Goal: Task Accomplishment & Management: Use online tool/utility

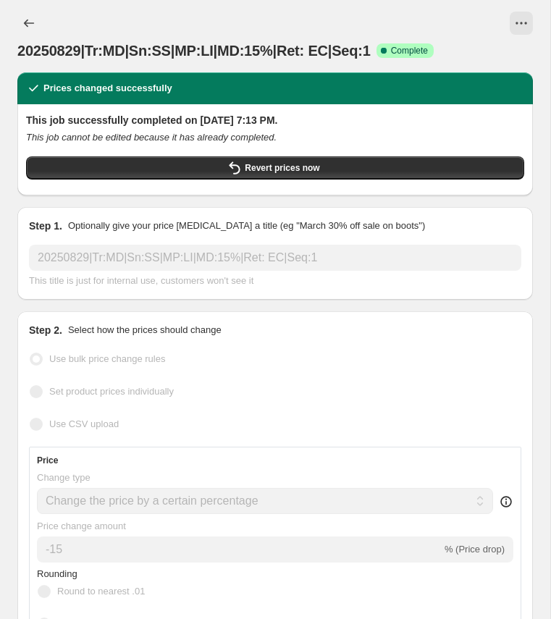
select select "percentage"
select select "collection"
select select "product_status"
select select "tag"
select select "not_equal"
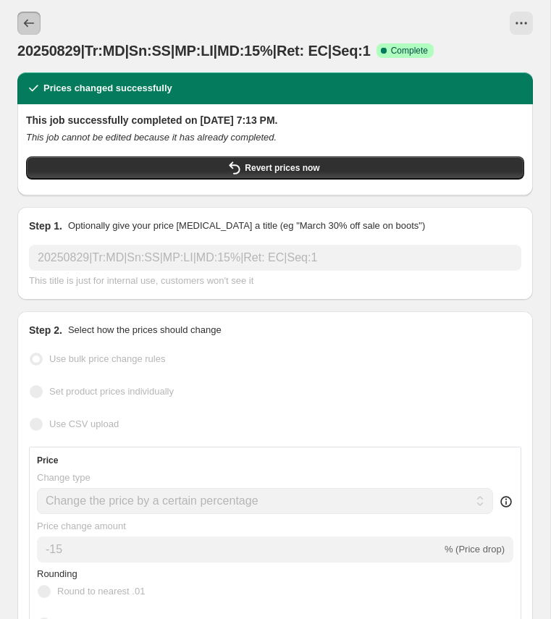
click at [30, 19] on icon "Price change jobs" at bounding box center [29, 23] width 14 height 14
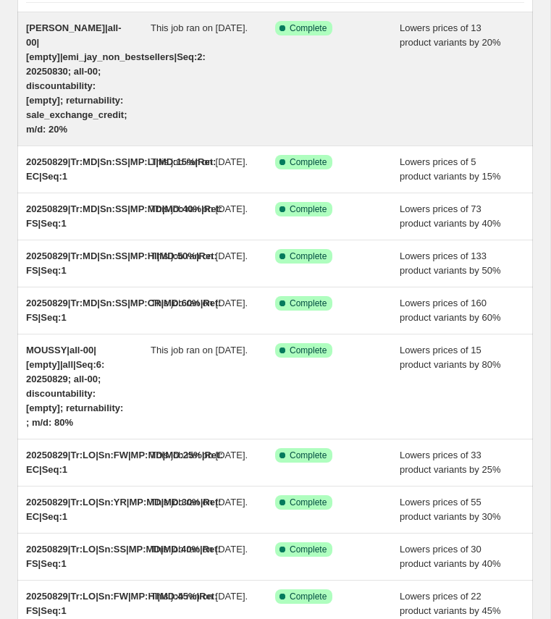
scroll to position [129, 0]
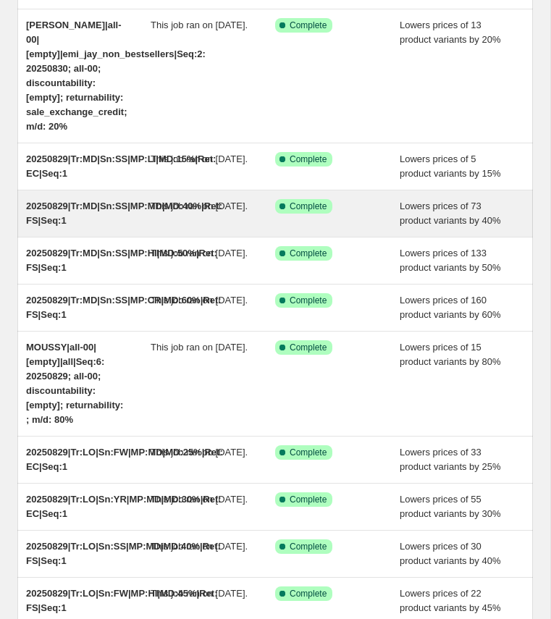
click at [80, 222] on span "20250829|Tr:MD|Sn:SS|MP:MD|MD:40%|Ret: FS|Seq:1" at bounding box center [124, 213] width 196 height 25
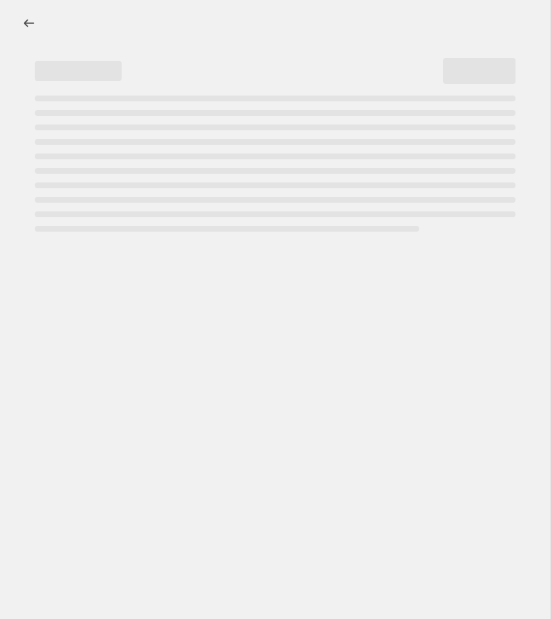
select select "percentage"
select select "collection"
select select "product_status"
select select "tag"
select select "not_equal"
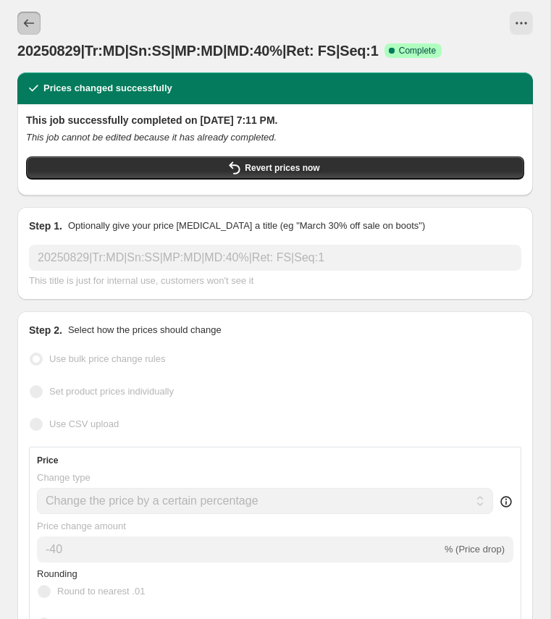
click at [31, 22] on icon "Price change jobs" at bounding box center [29, 23] width 14 height 14
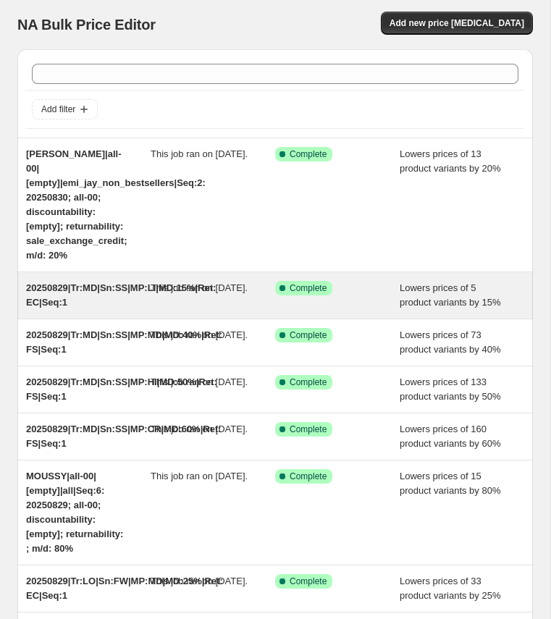
click at [96, 309] on div "20250829|Tr:MD|Sn:SS|MP:LI|MD:15%|Ret: EC|Seq:1" at bounding box center [88, 295] width 125 height 29
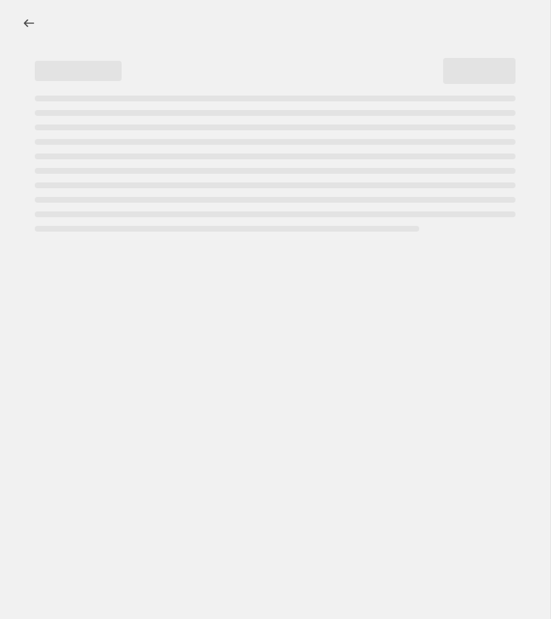
select select "percentage"
select select "collection"
select select "product_status"
select select "tag"
select select "not_equal"
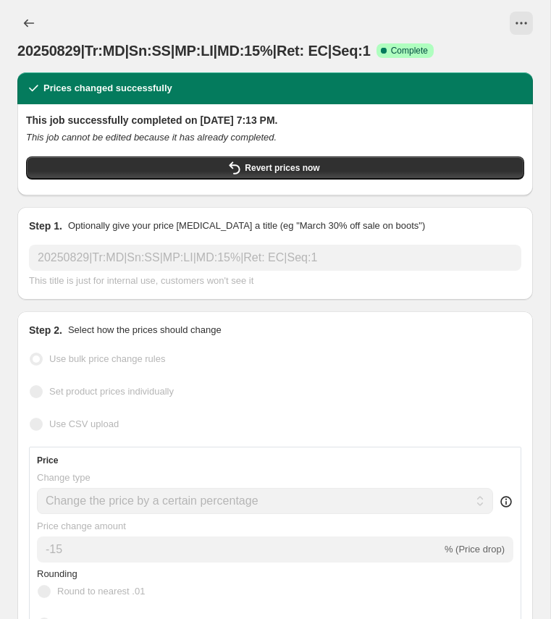
click at [299, 10] on div "20250829|Tr:MD|Sn:SS|MP:LI|MD:15%|Ret: EC|Seq:1. This page is ready 20250829|Tr…" at bounding box center [275, 36] width 516 height 72
click at [526, 22] on icon "View actions for 20250829|Tr:MD|Sn:SS|MP:LI|MD:15%|Ret: EC|Seq:1" at bounding box center [521, 23] width 14 height 14
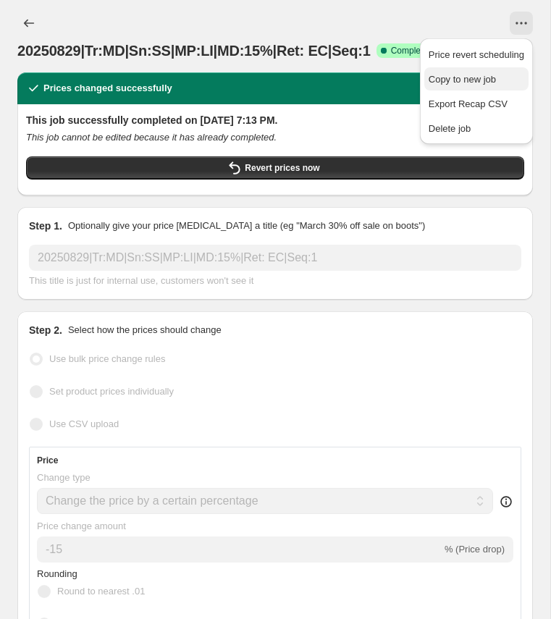
click at [480, 80] on span "Copy to new job" at bounding box center [462, 79] width 67 height 11
select select "percentage"
select select "collection"
select select "product_status"
select select "tag"
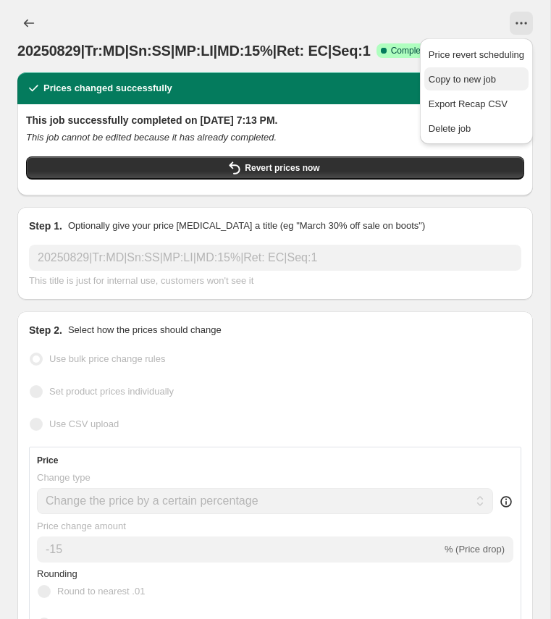
select select "not_equal"
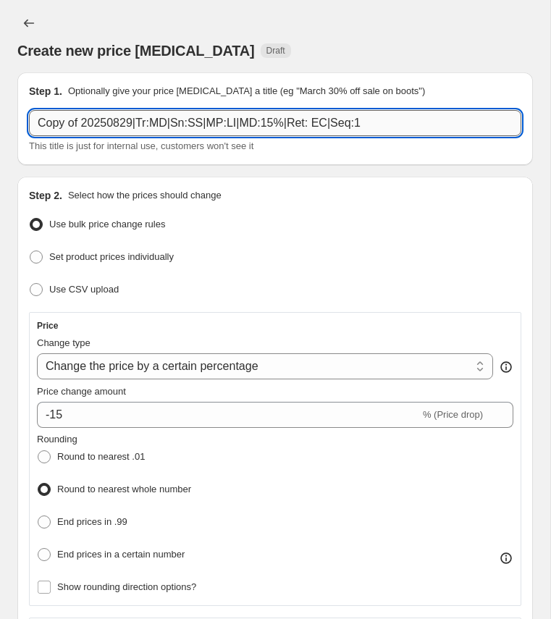
click at [187, 123] on input "Copy of 20250829|Tr:MD|Sn:SS|MP:LI|MD:15%|Ret: EC|Seq:1" at bounding box center [275, 123] width 492 height 26
paste input "20250831|Tr:MD|Sn:YR|MP:CR|MD:70%|Ret: FS"
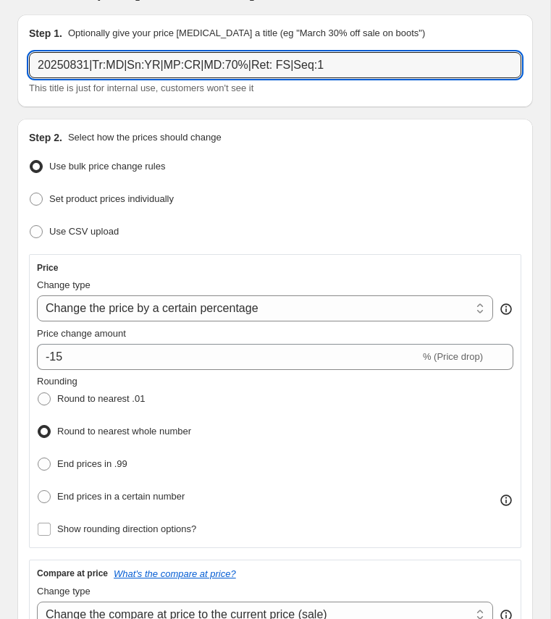
scroll to position [56, 0]
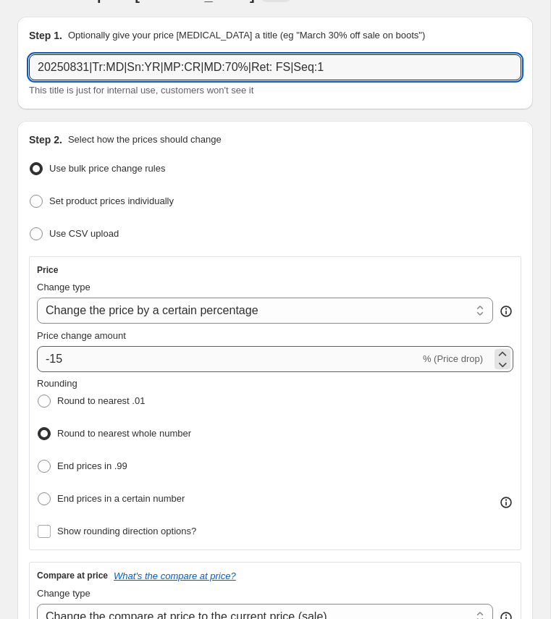
type input "20250831|Tr:MD|Sn:YR|MP:CR|MD:70%|Ret: FS|Seq:1"
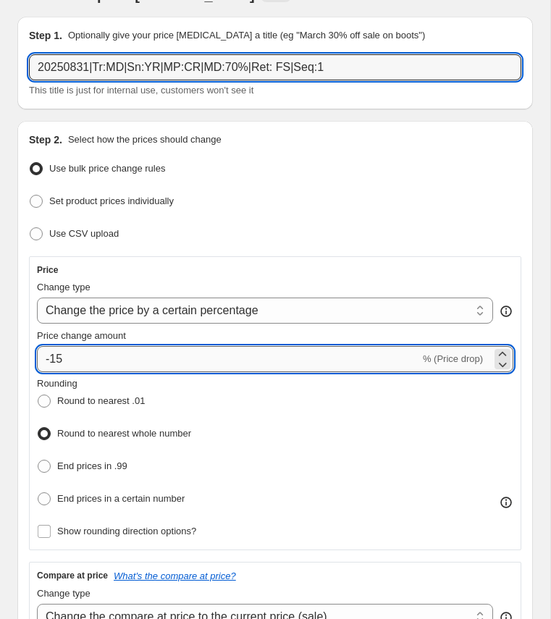
click at [67, 356] on input "-15" at bounding box center [228, 359] width 383 height 26
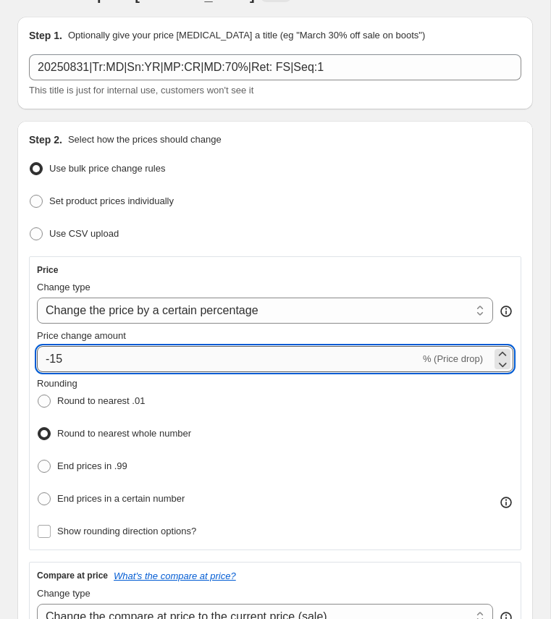
type input "-1"
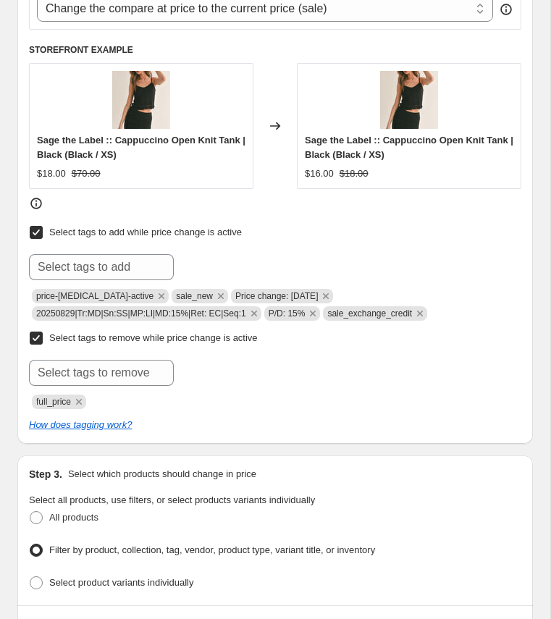
scroll to position [665, 0]
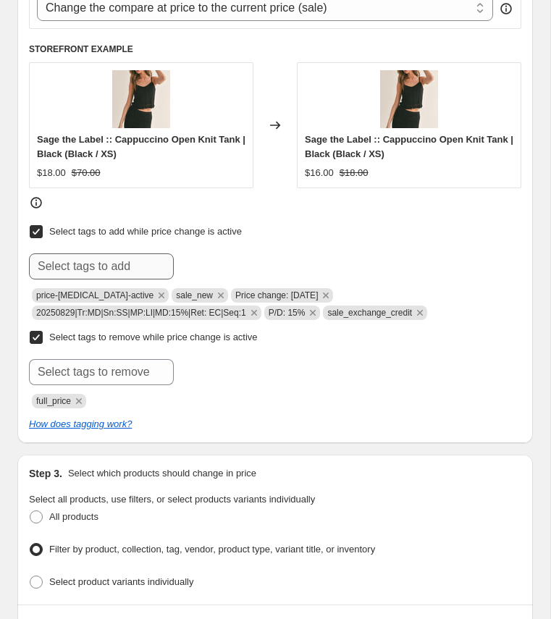
type input "-70"
click at [125, 261] on input "text" at bounding box center [101, 266] width 145 height 26
paste input "20250831|Tr:MD|Sn:YR|MP:CR|MD:70%|Ret: FS|Seq:1"
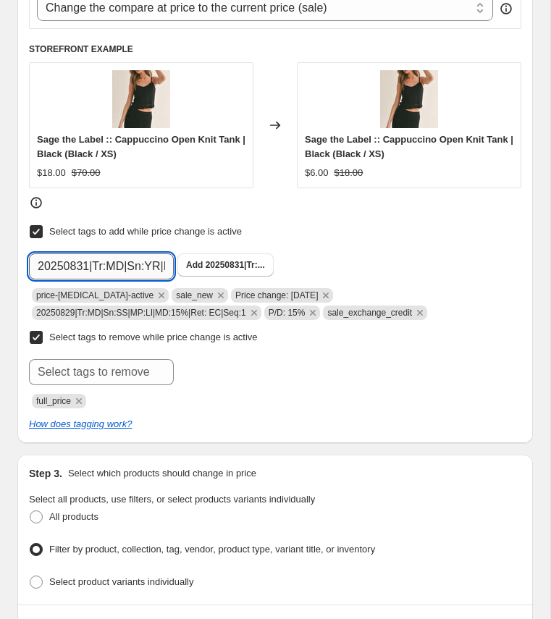
scroll to position [0, 156]
type input "20250831|Tr:MD|Sn:YR|MP:CR|MD:70%|Ret: FS|Seq:1"
click at [206, 260] on span "20250831|Tr:..." at bounding box center [235, 265] width 59 height 10
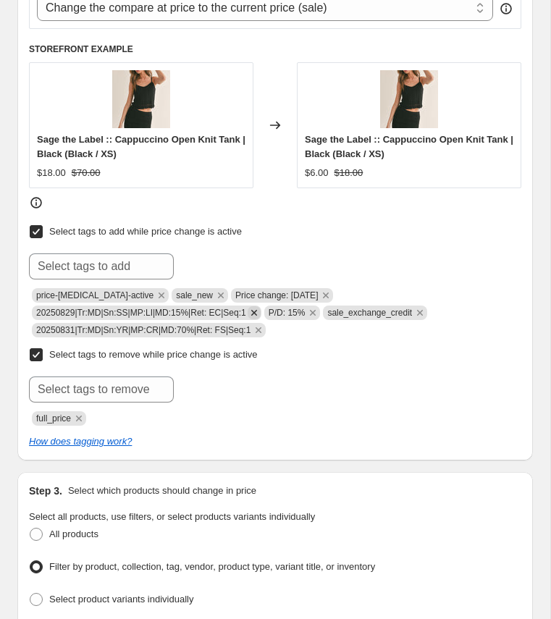
click at [261, 308] on icon "Remove 20250829|Tr:MD|Sn:SS|MP:LI|MD:15%|Ret: EC|Seq:1" at bounding box center [254, 312] width 13 height 13
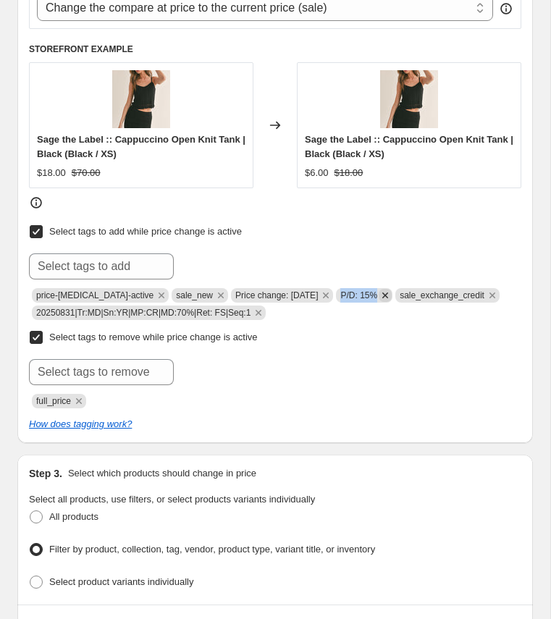
copy span "P/D: 15%"
drag, startPoint x: 338, startPoint y: 292, endPoint x: 377, endPoint y: 287, distance: 39.3
click at [377, 288] on span "P/D: 15%" at bounding box center [364, 295] width 56 height 14
click at [134, 258] on input "text" at bounding box center [101, 266] width 145 height 26
paste input "P/D: 15%"
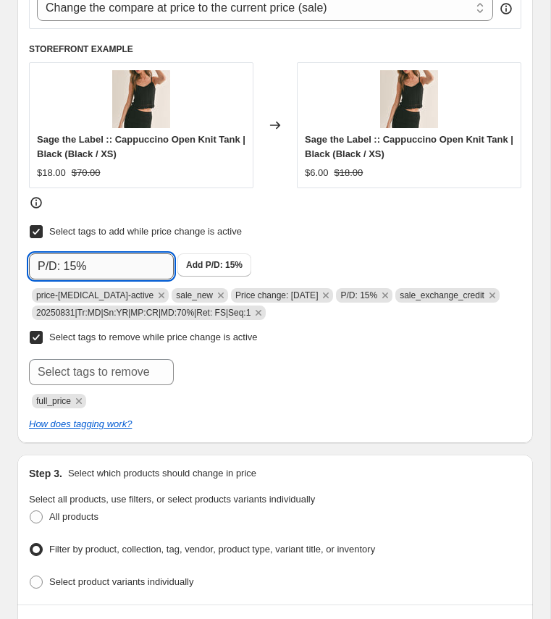
click at [76, 264] on input "P/D: 15%" at bounding box center [101, 266] width 145 height 26
type input "P/D: 70%"
click at [222, 264] on span "P/D: 70%" at bounding box center [224, 265] width 37 height 10
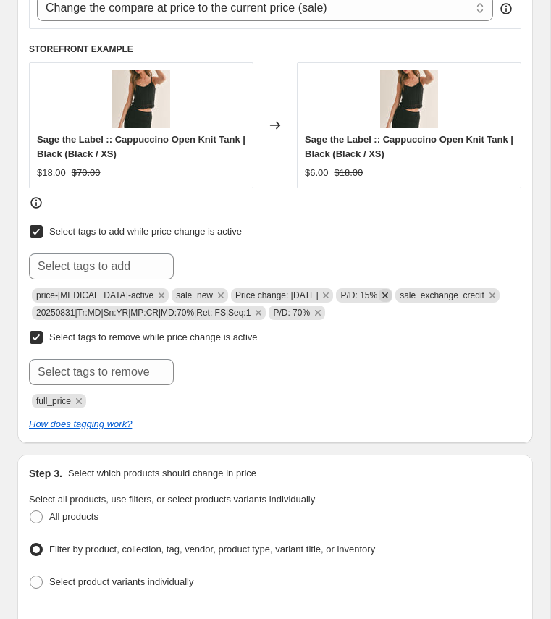
click at [384, 293] on icon "Remove P/D: 15%" at bounding box center [385, 296] width 6 height 6
click at [435, 293] on icon "Remove sale_exchange_credit" at bounding box center [433, 296] width 6 height 6
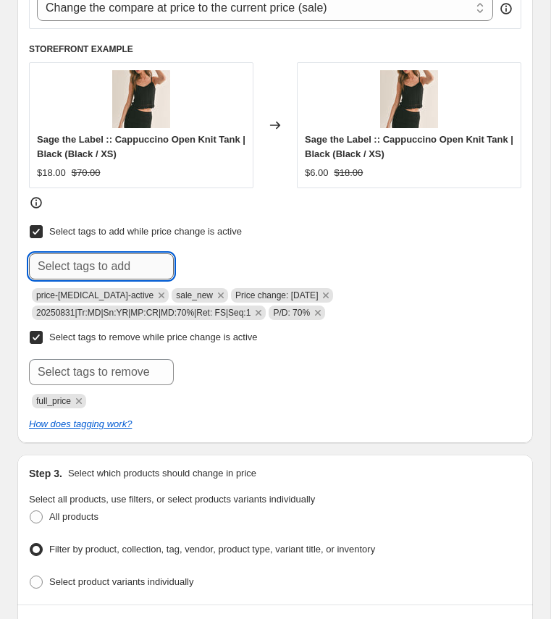
click at [108, 258] on input "text" at bounding box center [101, 266] width 145 height 26
type input "final_sale"
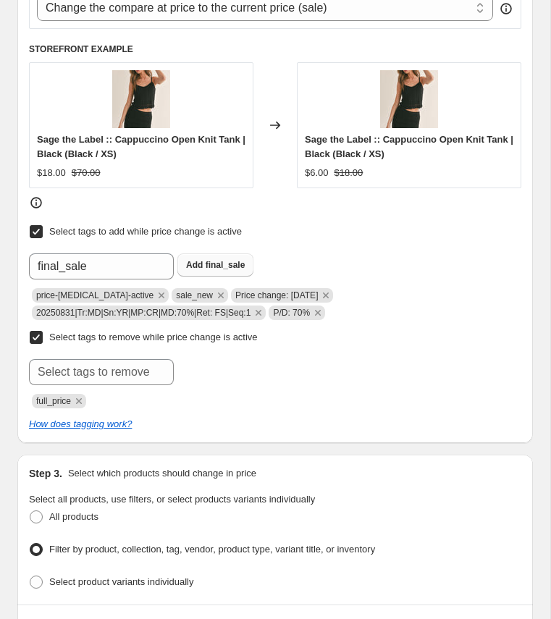
click at [212, 260] on span "final_sale" at bounding box center [226, 265] width 40 height 10
drag, startPoint x: 222, startPoint y: 289, endPoint x: 314, endPoint y: 289, distance: 92.0
click at [314, 290] on span "Price change: [DATE]" at bounding box center [276, 295] width 83 height 10
copy span "Price change: [DATE]"
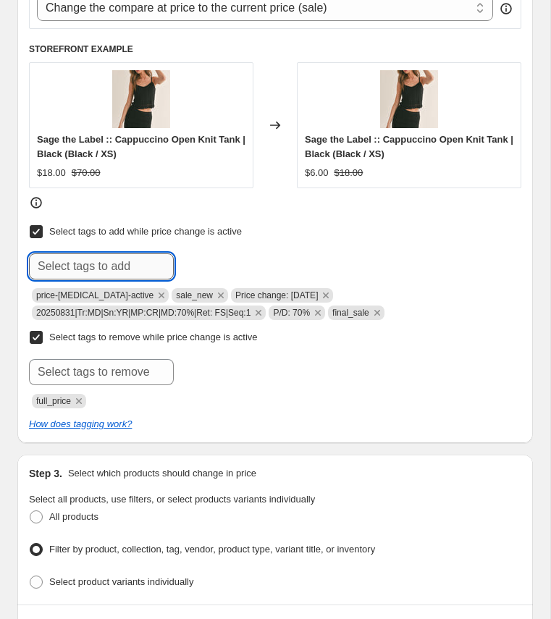
click at [124, 263] on input "text" at bounding box center [101, 266] width 145 height 26
paste input "Price change: [DATE]"
click at [140, 261] on input "Price change: [DATE]" at bounding box center [101, 266] width 145 height 26
type input "Price change: [DATE]"
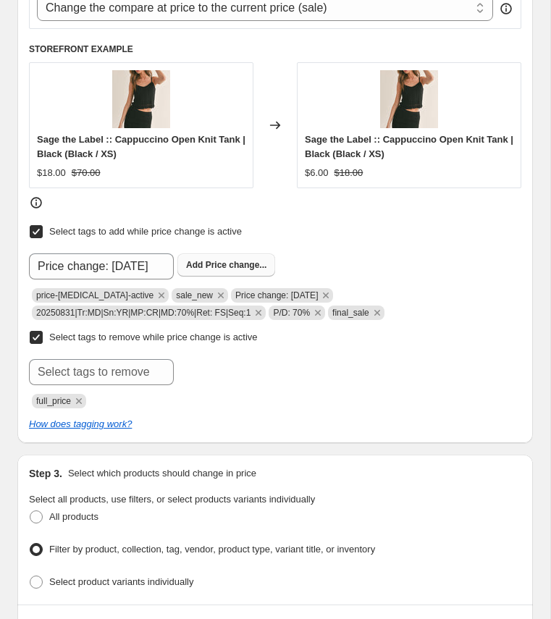
click at [224, 260] on span "Price change..." at bounding box center [237, 265] width 62 height 10
click at [326, 289] on icon "Remove Price change: 8-29-25" at bounding box center [325, 295] width 13 height 13
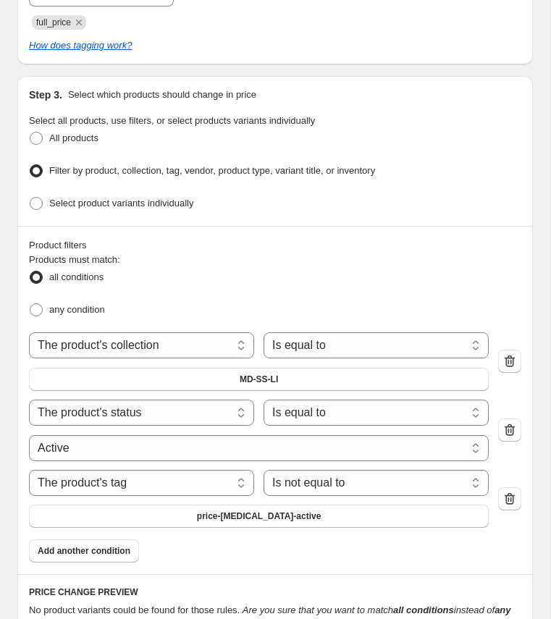
scroll to position [1051, 0]
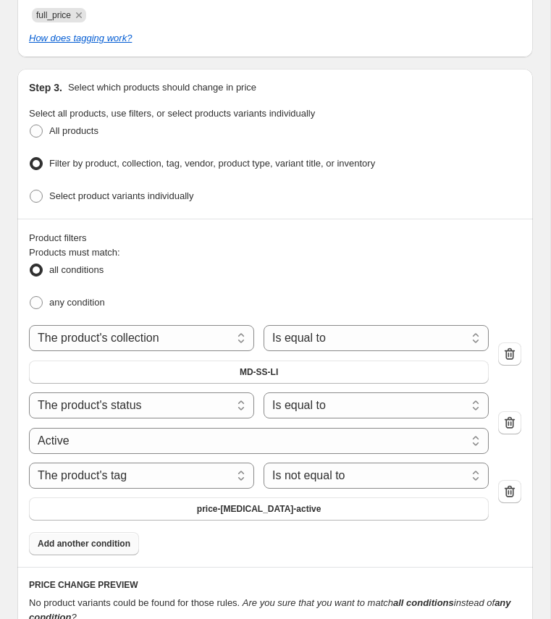
click at [90, 541] on button "Add another condition" at bounding box center [84, 543] width 110 height 23
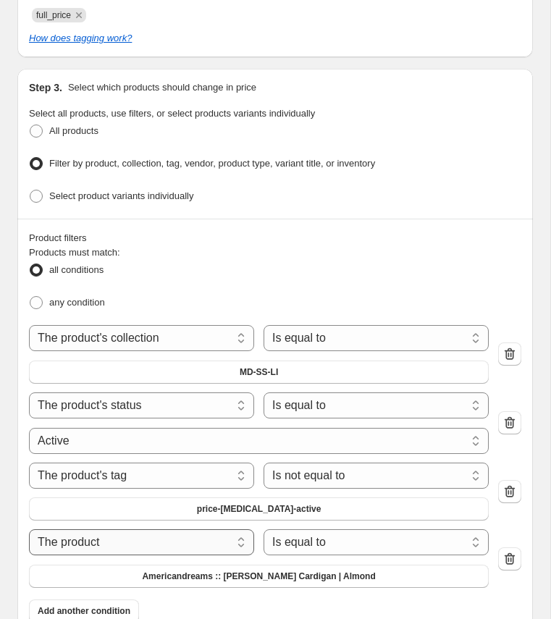
click at [215, 540] on select "The product The product's collection The product's tag The product's vendor The…" at bounding box center [141, 542] width 225 height 26
select select "tag"
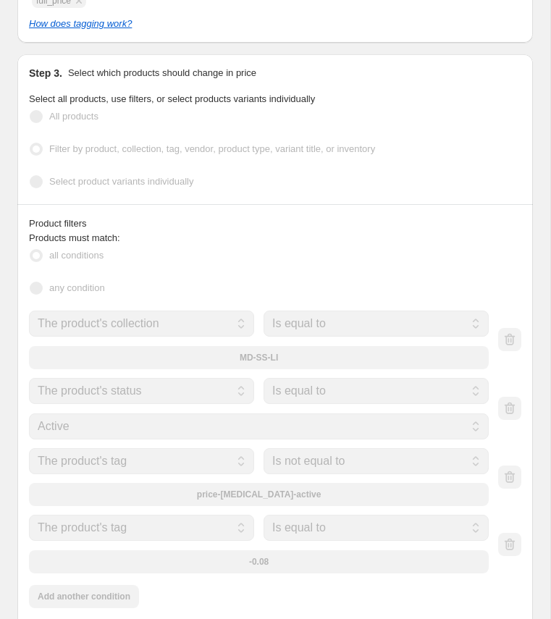
click at [303, 534] on div "The product The product's collection The product's tag The product's vendor The…" at bounding box center [259, 544] width 460 height 59
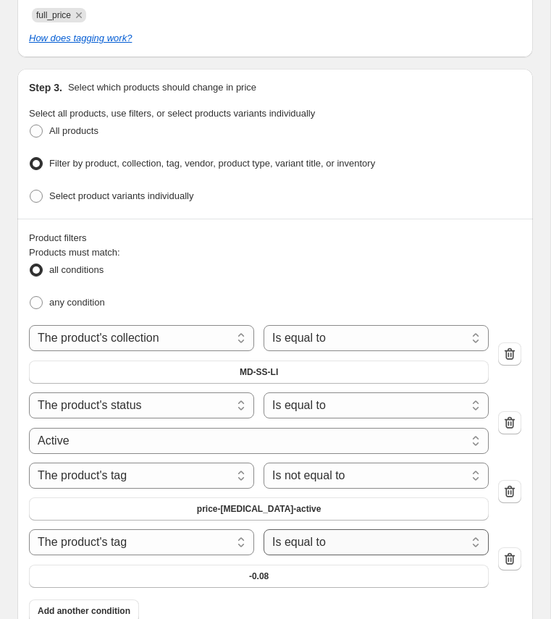
click at [303, 529] on select "Is equal to Is not equal to" at bounding box center [376, 542] width 225 height 26
select select "not_equal"
click at [253, 571] on span "-0.08" at bounding box center [259, 577] width 20 height 12
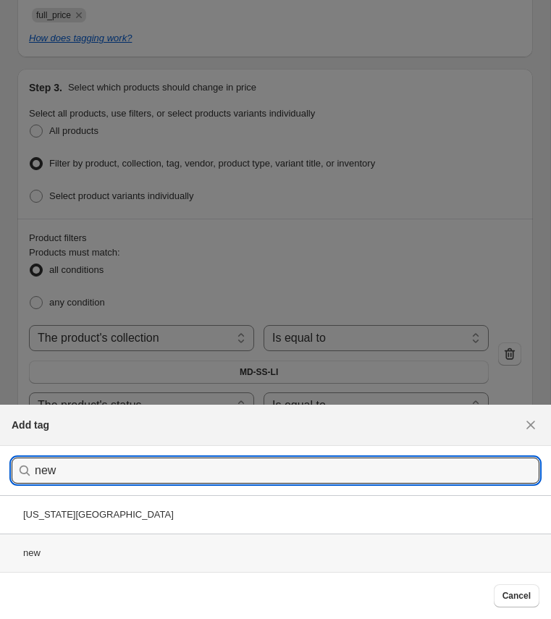
type input "new"
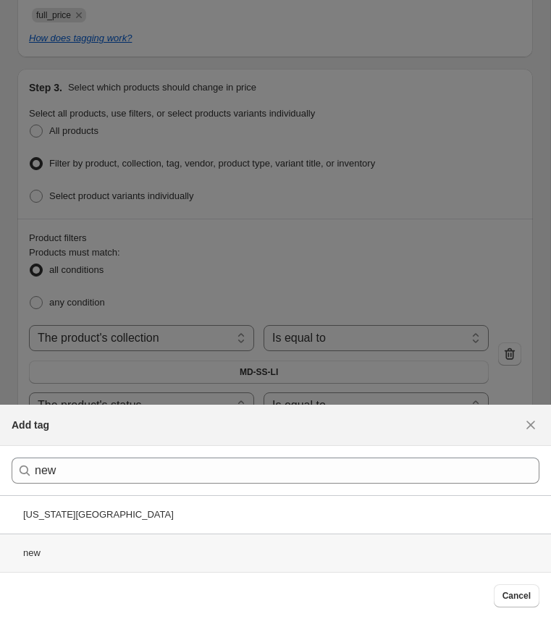
click at [101, 547] on div "new" at bounding box center [275, 553] width 551 height 38
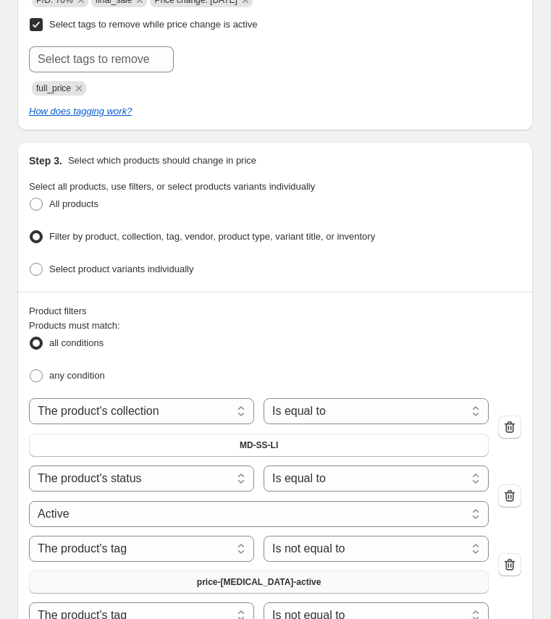
scroll to position [970, 0]
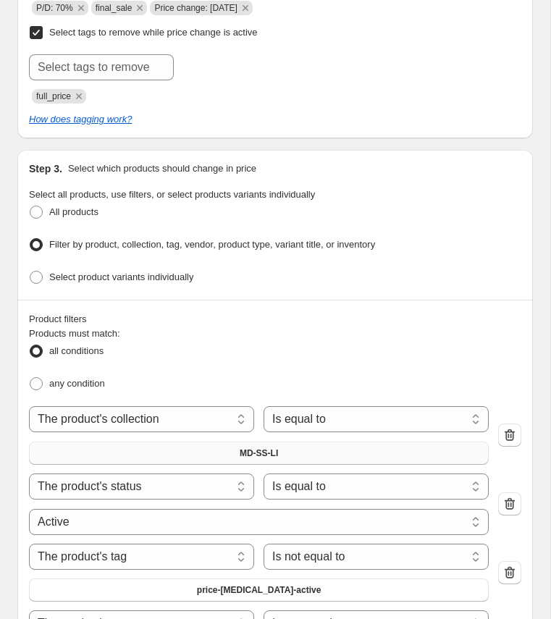
click at [266, 447] on span "MD-SS-LI" at bounding box center [259, 453] width 38 height 12
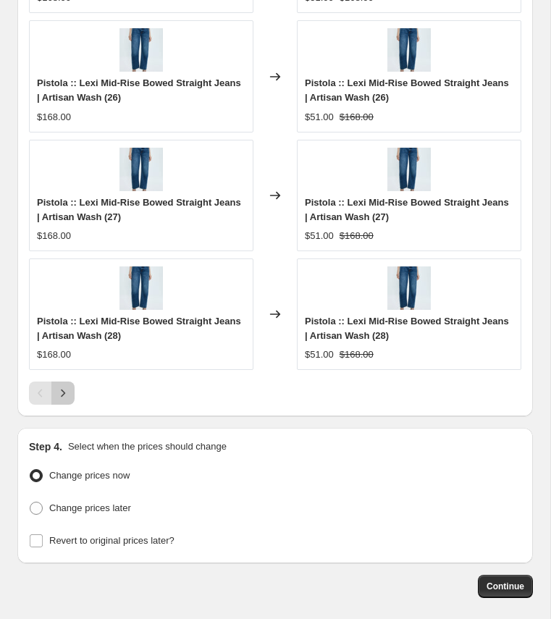
click at [69, 386] on icon "Next" at bounding box center [63, 393] width 14 height 14
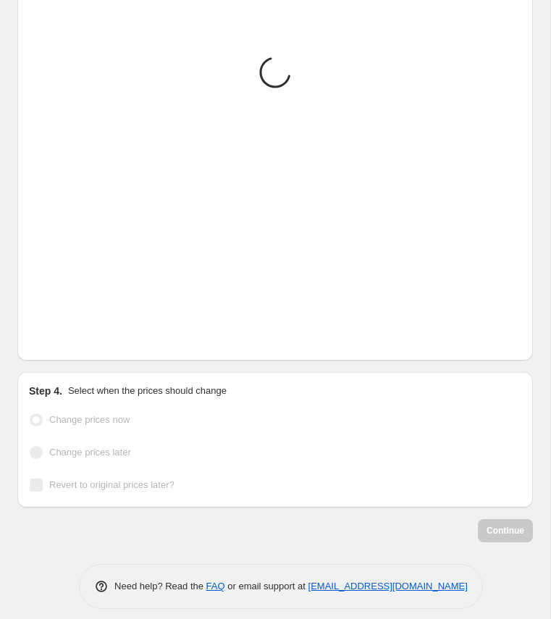
scroll to position [1953, 0]
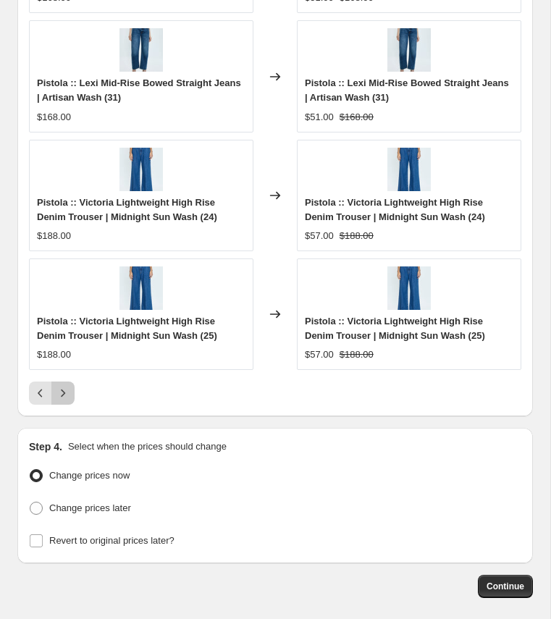
click at [69, 386] on icon "Next" at bounding box center [63, 393] width 14 height 14
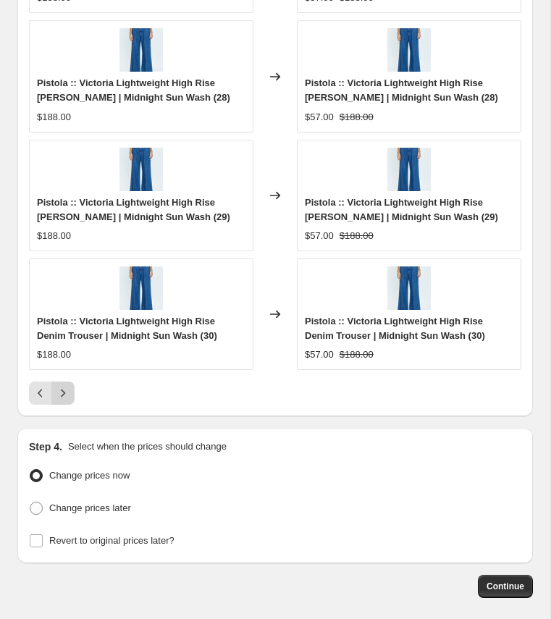
click at [69, 386] on icon "Next" at bounding box center [63, 393] width 14 height 14
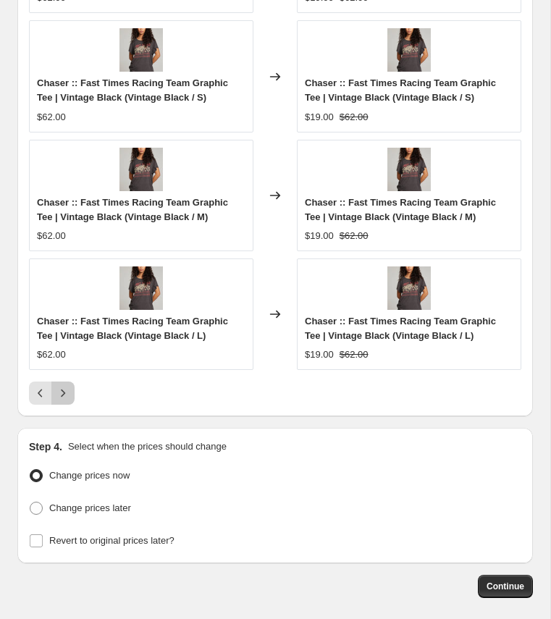
click at [69, 386] on icon "Next" at bounding box center [63, 393] width 14 height 14
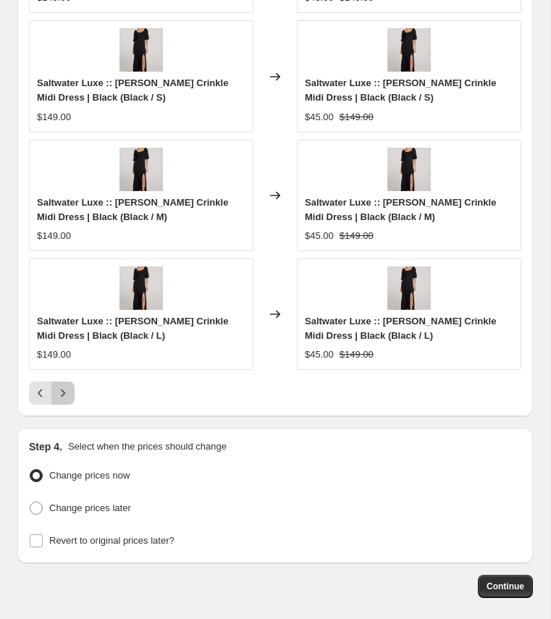
click at [69, 386] on icon "Next" at bounding box center [63, 393] width 14 height 14
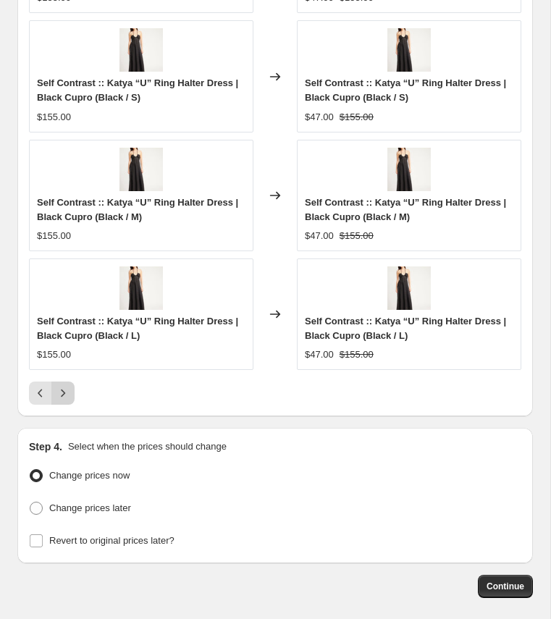
click at [69, 386] on icon "Next" at bounding box center [63, 393] width 14 height 14
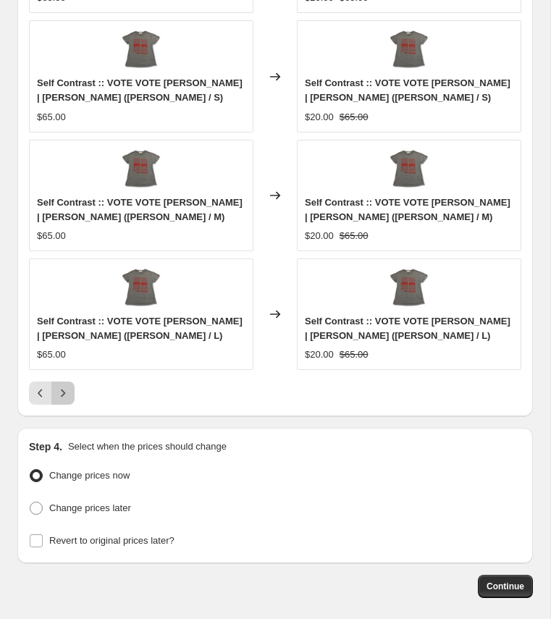
click at [69, 386] on icon "Next" at bounding box center [63, 393] width 14 height 14
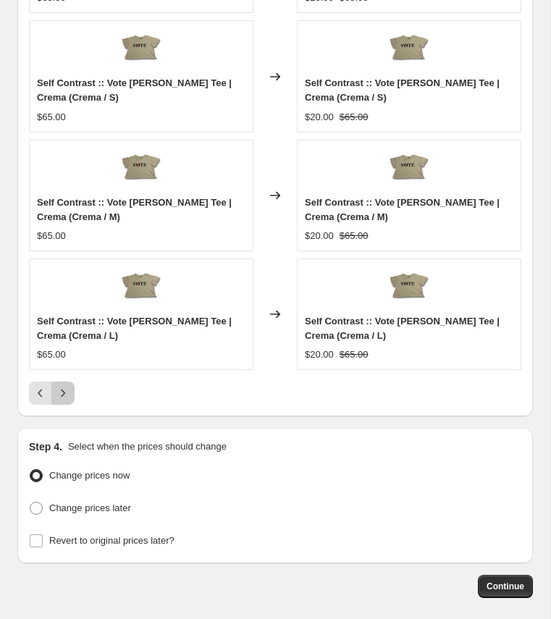
click at [69, 386] on icon "Next" at bounding box center [63, 393] width 14 height 14
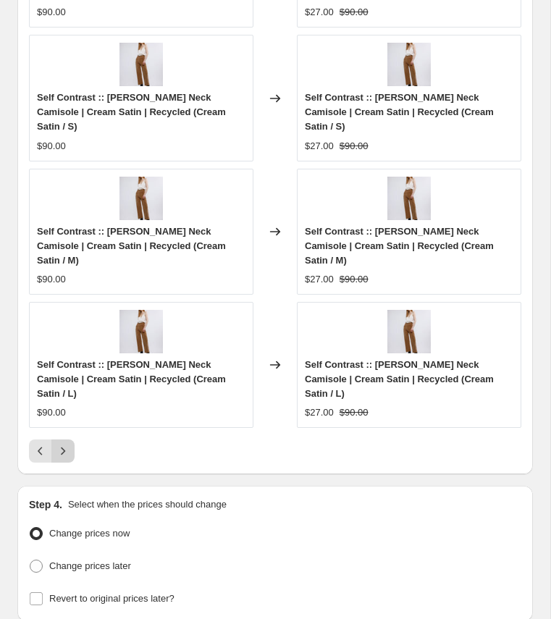
click at [69, 444] on icon "Next" at bounding box center [63, 451] width 14 height 14
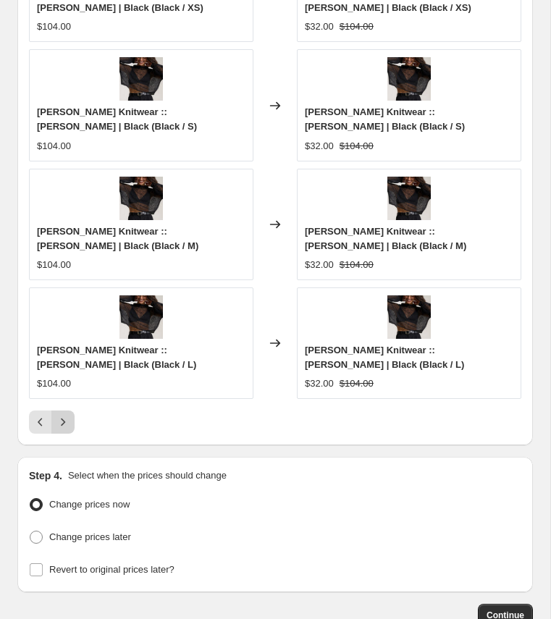
click at [69, 415] on icon "Next" at bounding box center [63, 422] width 14 height 14
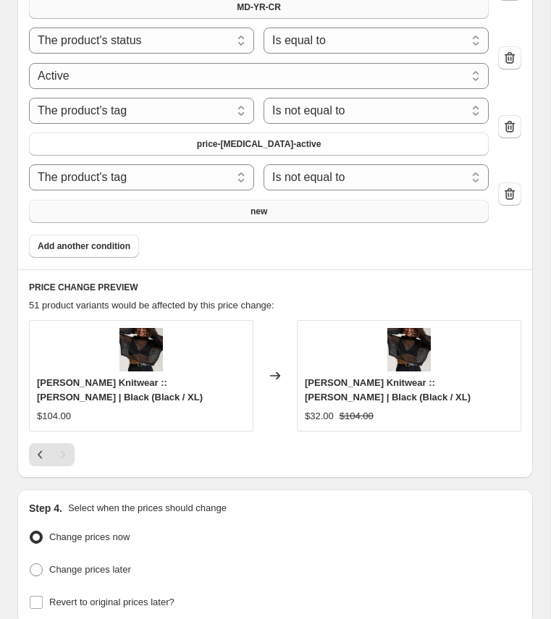
scroll to position [1533, 0]
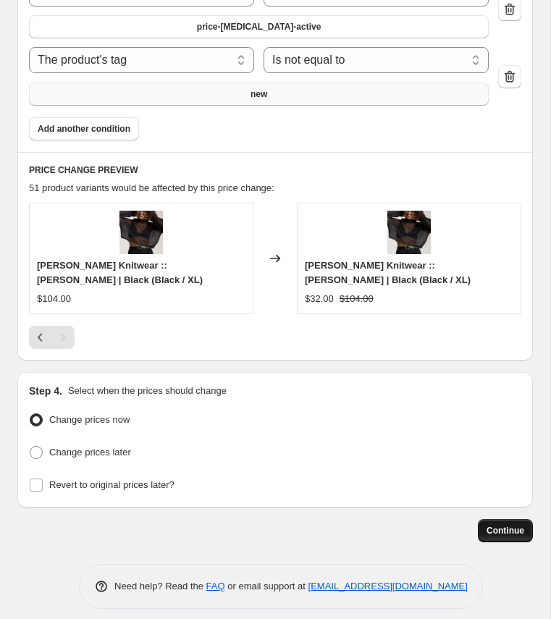
click at [516, 525] on span "Continue" at bounding box center [506, 531] width 38 height 12
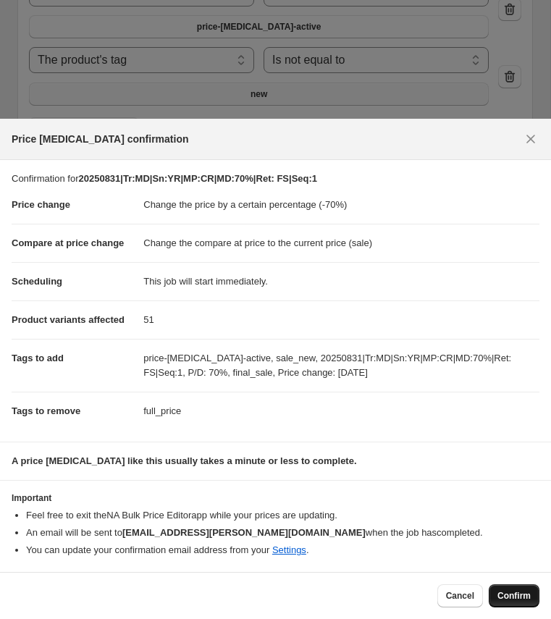
click at [518, 596] on span "Confirm" at bounding box center [513, 596] width 33 height 12
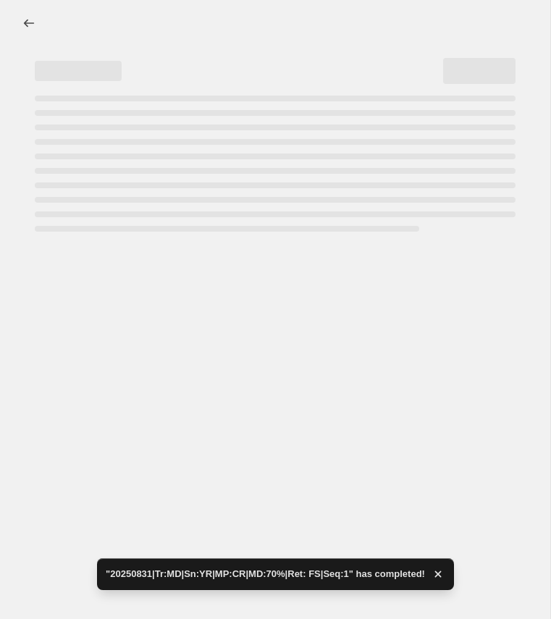
select select "percentage"
select select "collection"
select select "product_status"
select select "tag"
select select "not_equal"
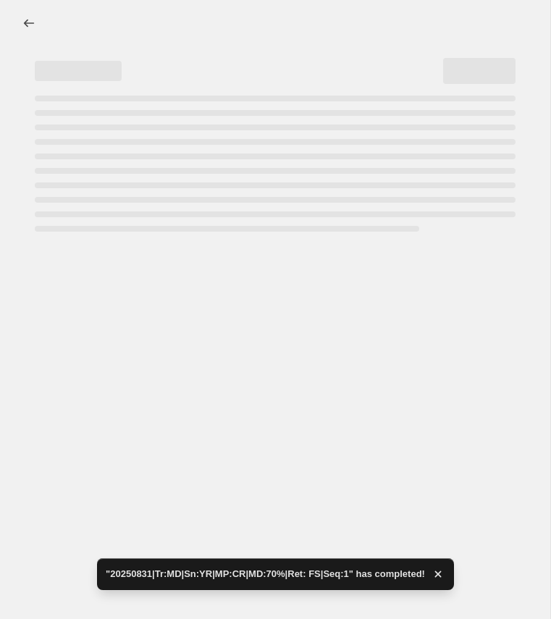
select select "tag"
select select "not_equal"
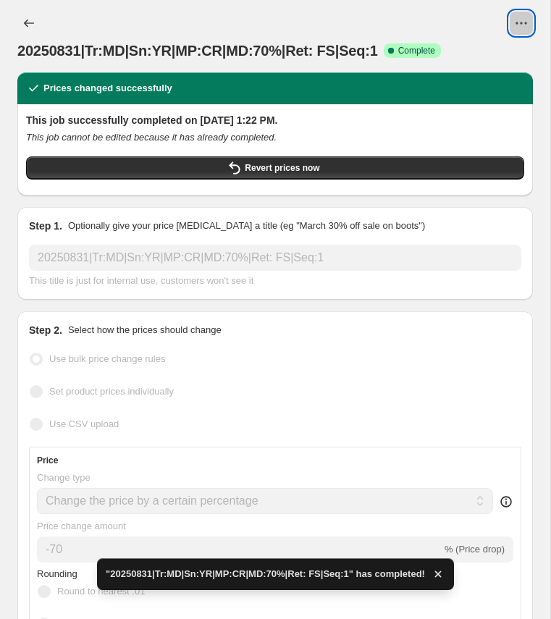
click at [518, 17] on icon "View actions for 20250831|Tr:MD|Sn:YR|MP:CR|MD:70%|Ret: FS|Seq:1" at bounding box center [521, 23] width 14 height 14
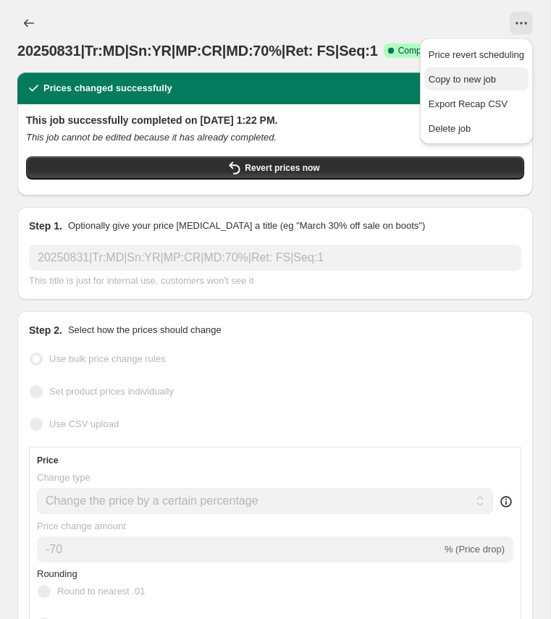
click at [466, 77] on span "Copy to new job" at bounding box center [462, 79] width 67 height 11
select select "percentage"
select select "collection"
select select "product_status"
select select "tag"
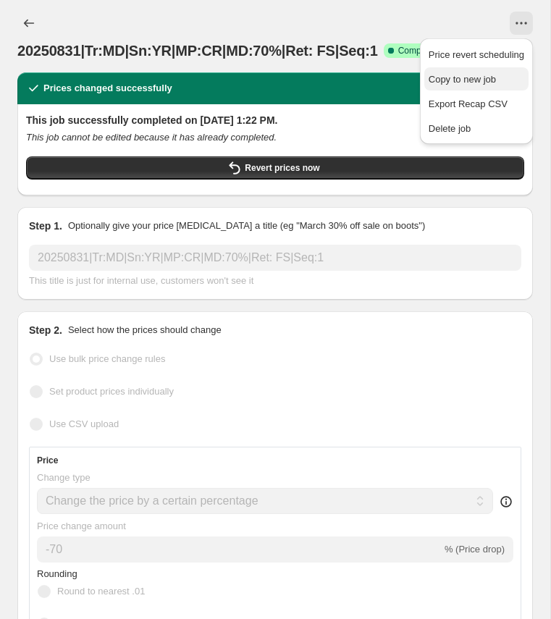
select select "not_equal"
select select "tag"
select select "not_equal"
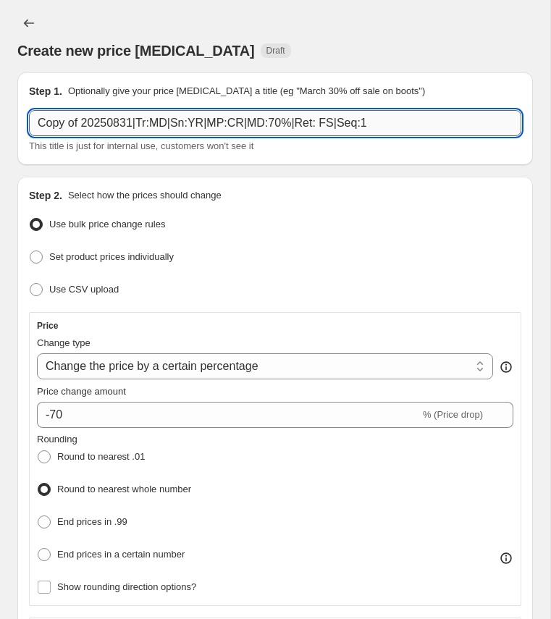
click at [162, 118] on input "Copy of 20250831|Tr:MD|Sn:YR|MP:CR|MD:70%|Ret: FS|Seq:1" at bounding box center [275, 123] width 492 height 26
paste input "20250831|Tr:MD|Sn:YR|MP:HI|MD:5"
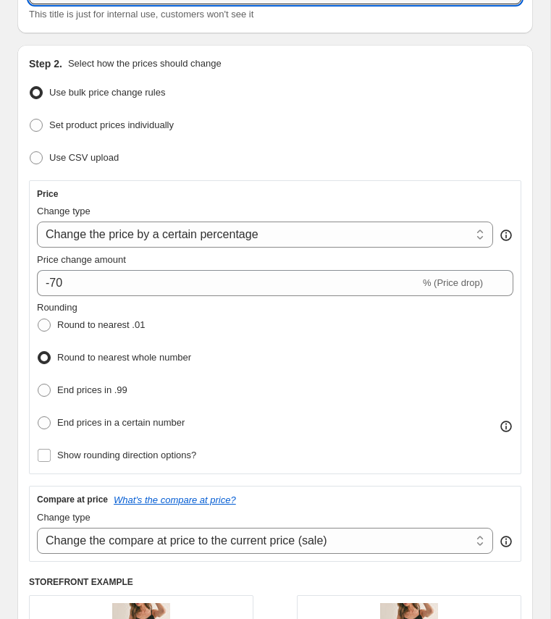
scroll to position [144, 0]
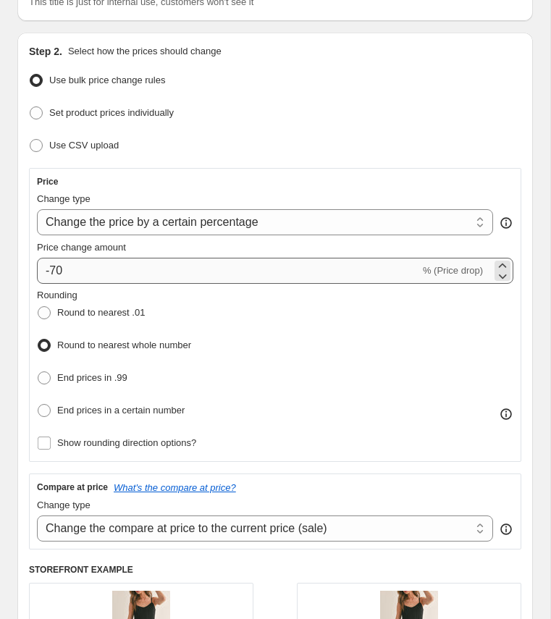
type input "20250831|Tr:MD|Sn:YR|MP:HI|MD:50%|Ret: FS|Seq:1"
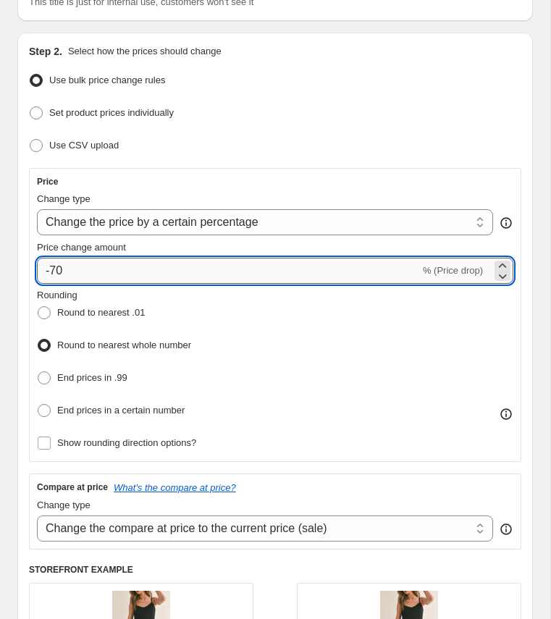
click at [57, 269] on input "-70" at bounding box center [228, 271] width 383 height 26
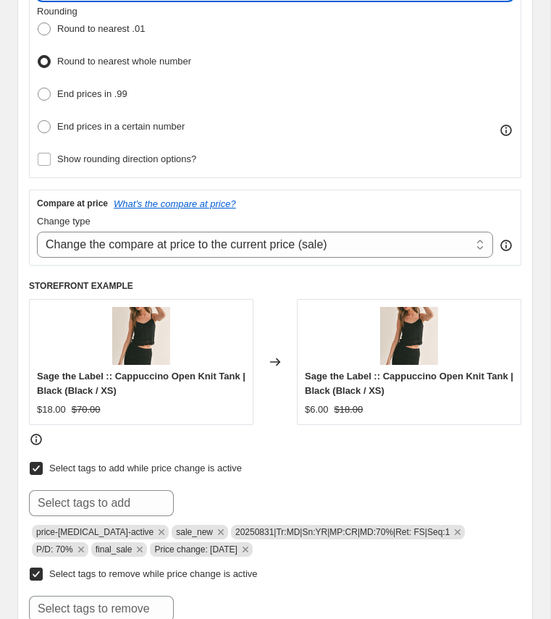
scroll to position [464, 0]
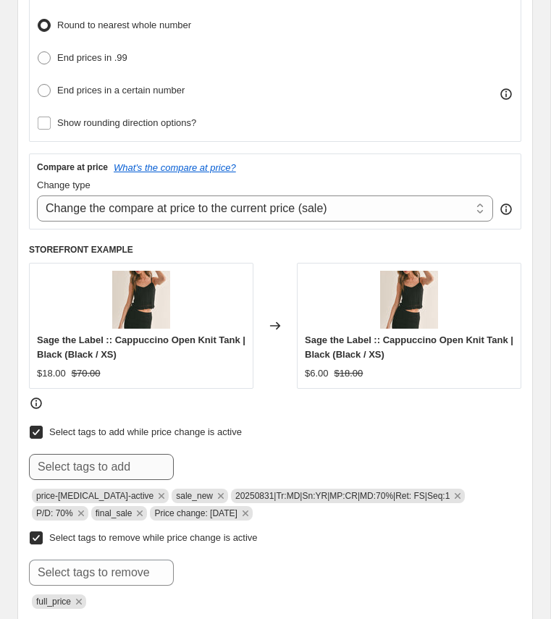
type input "-50"
click at [132, 466] on input "text" at bounding box center [101, 467] width 145 height 26
paste input "20250831|Tr:MD|Sn:YR|MP:HI|MD:50%|Ret: FS|Seq:1"
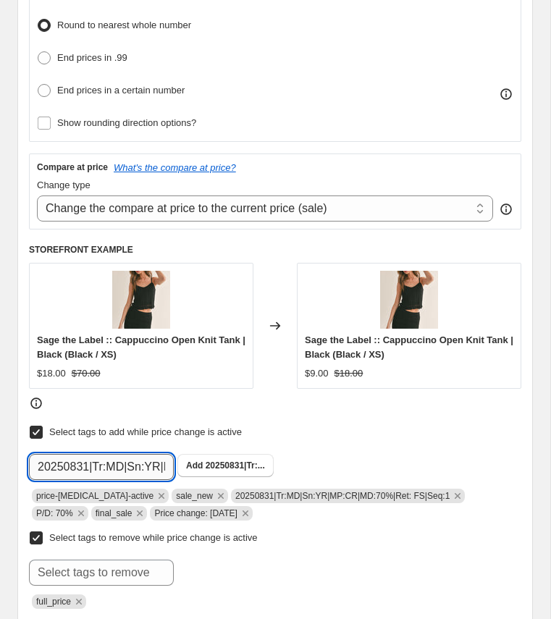
scroll to position [0, 153]
type input "20250831|Tr:MD|Sn:YR|MP:HI|MD:50%|Ret: FS|Seq:1"
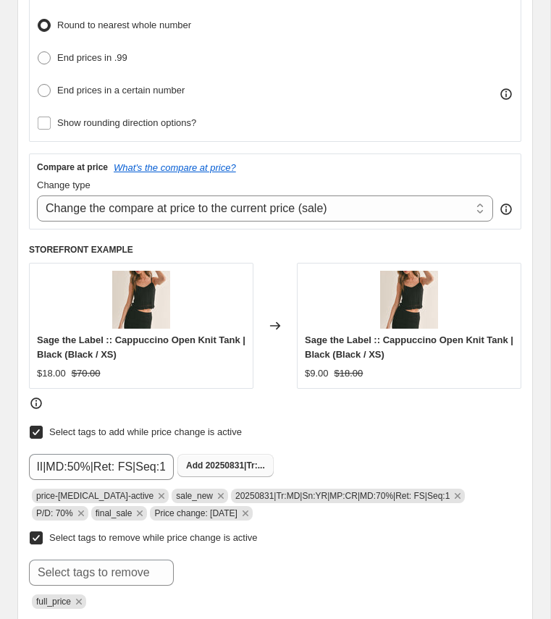
click at [230, 461] on span "20250831|Tr:..." at bounding box center [235, 466] width 59 height 10
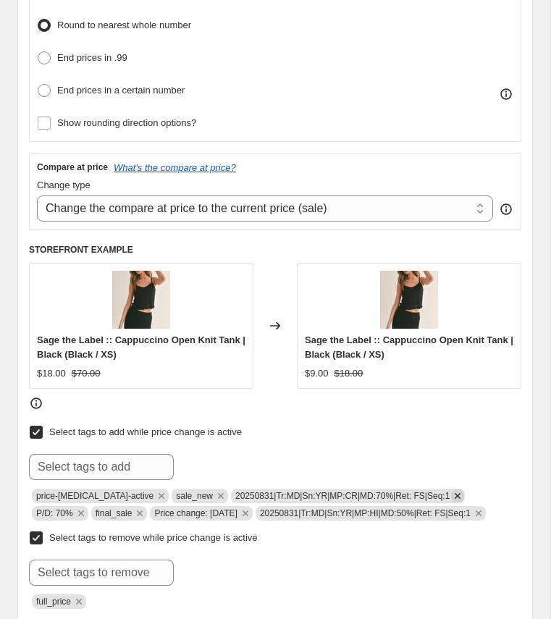
click at [453, 492] on icon "Remove 20250831|Tr:MD|Sn:YR|MP:CR|MD:70%|Ret: FS|Seq:1" at bounding box center [457, 495] width 13 height 13
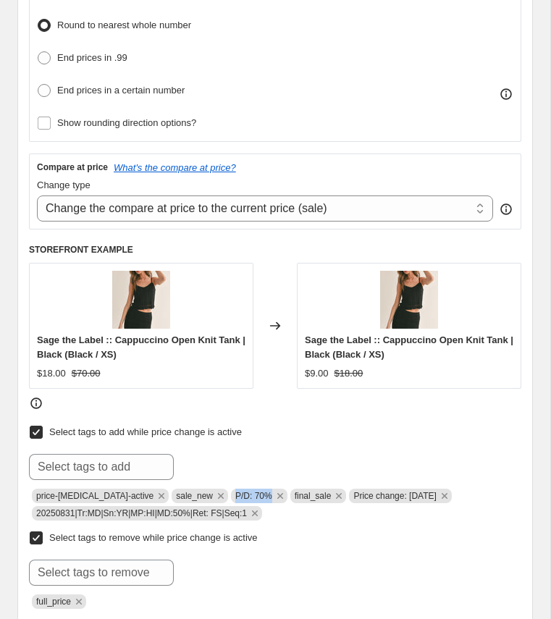
copy span "P/D: 70%"
drag, startPoint x: 222, startPoint y: 492, endPoint x: 257, endPoint y: 491, distance: 35.5
click at [257, 491] on span "P/D: 70%" at bounding box center [253, 496] width 37 height 10
click at [159, 463] on input "text" at bounding box center [101, 467] width 145 height 26
paste input "P/D: 70%"
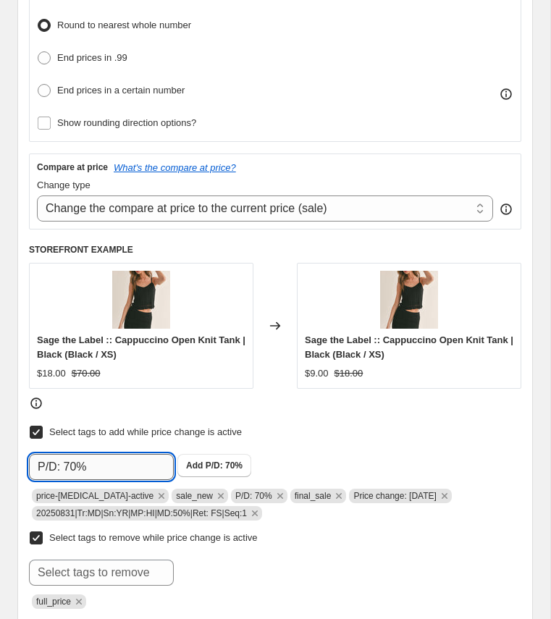
click at [72, 461] on input "P/D: 70%" at bounding box center [101, 467] width 145 height 26
type input "P/D: 50%"
click at [212, 461] on span "P/D: 50%" at bounding box center [224, 466] width 37 height 10
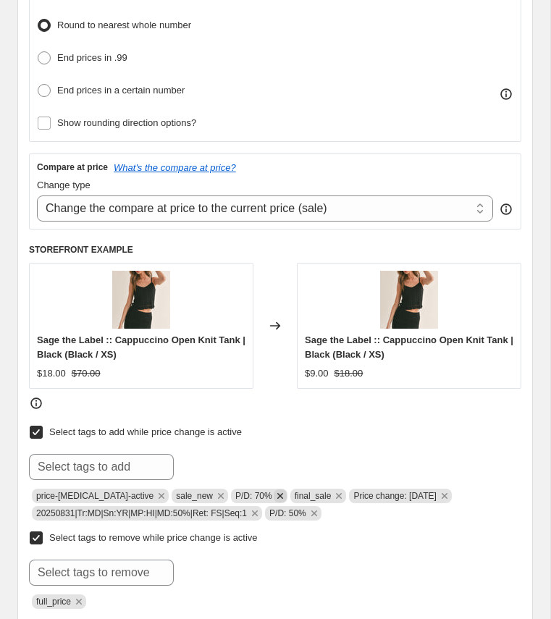
click at [274, 489] on icon "Remove P/D: 70%" at bounding box center [280, 495] width 13 height 13
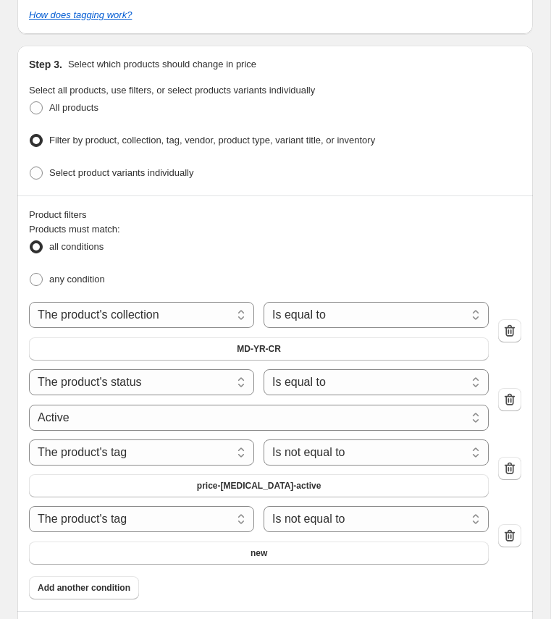
scroll to position [1077, 0]
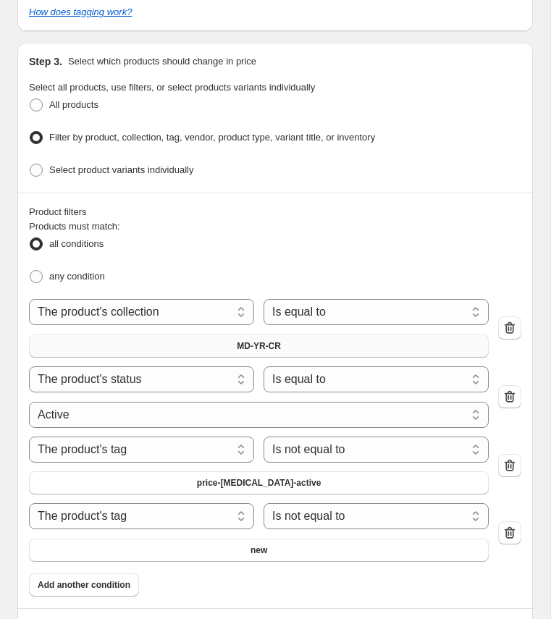
click at [246, 342] on button "MD-YR-CR" at bounding box center [259, 346] width 460 height 23
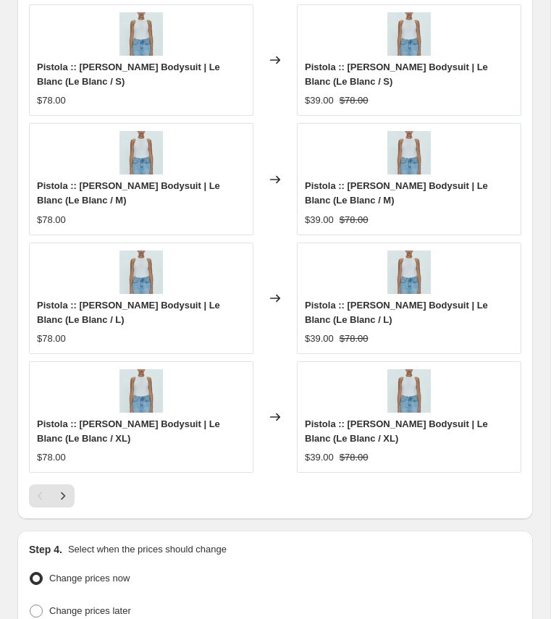
scroll to position [1862, 0]
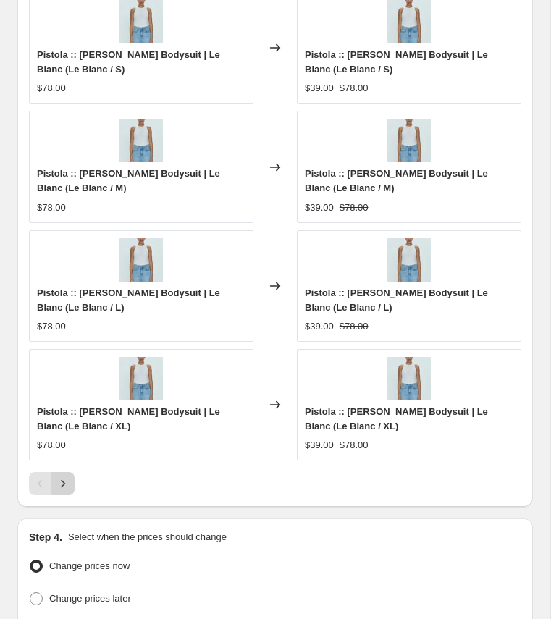
click at [64, 481] on icon "Next" at bounding box center [63, 483] width 14 height 14
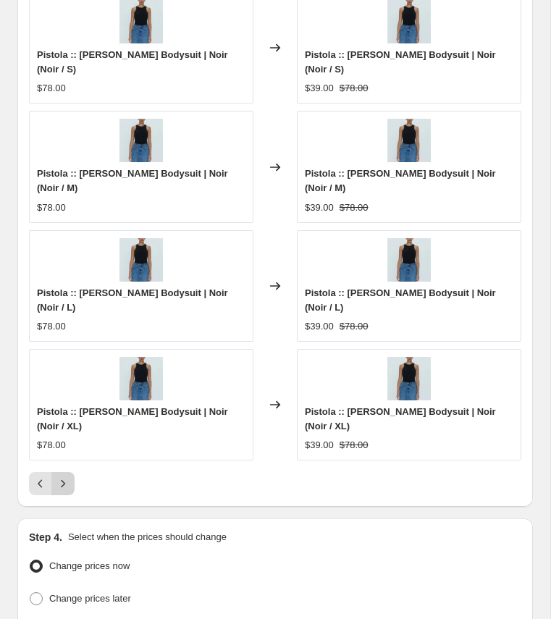
click at [64, 481] on icon "Next" at bounding box center [63, 483] width 14 height 14
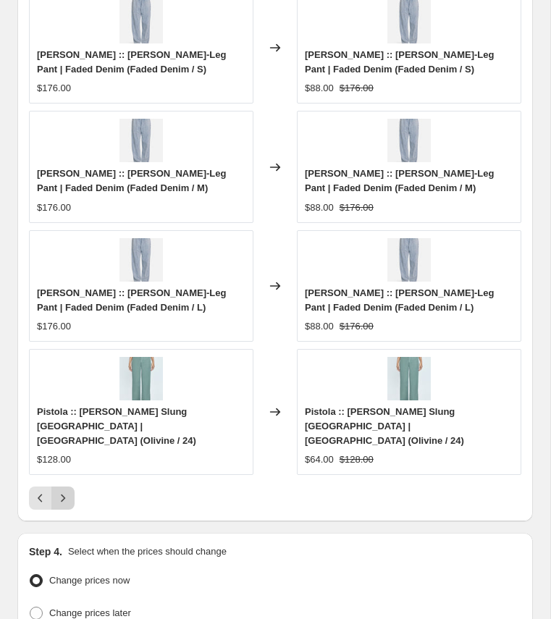
click at [64, 491] on icon "Next" at bounding box center [63, 498] width 14 height 14
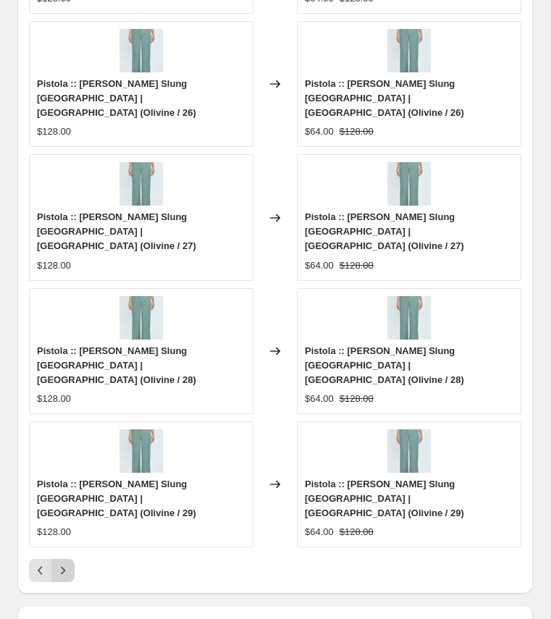
click at [64, 563] on icon "Next" at bounding box center [63, 570] width 14 height 14
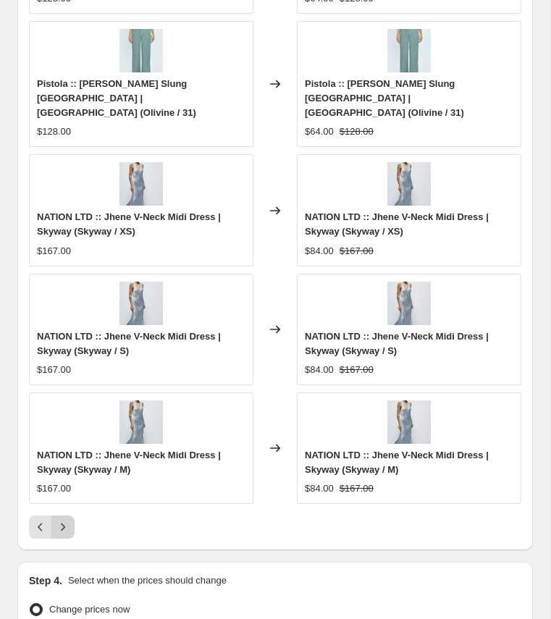
click at [63, 524] on icon "Next" at bounding box center [63, 528] width 4 height 8
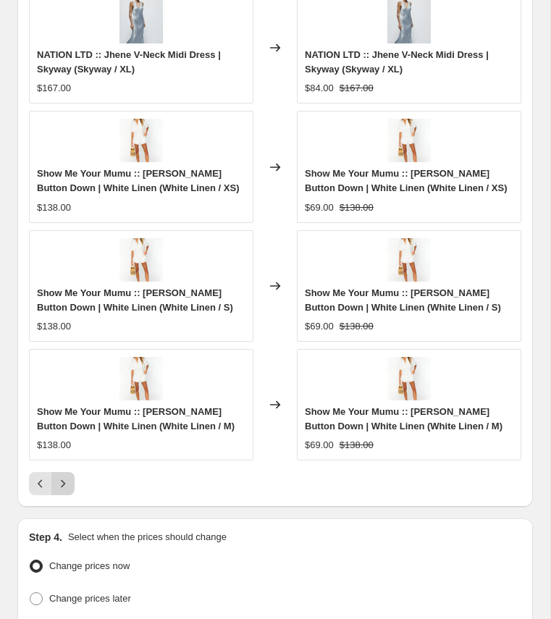
click at [64, 480] on icon "Next" at bounding box center [63, 484] width 4 height 8
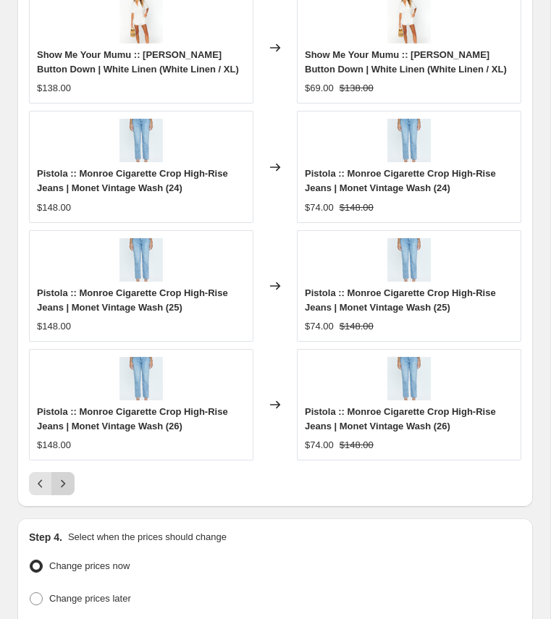
click at [67, 476] on icon "Next" at bounding box center [63, 483] width 14 height 14
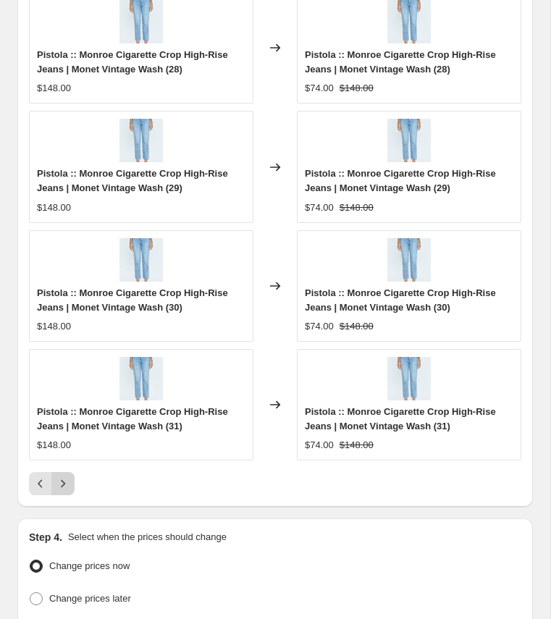
click at [62, 476] on icon "Next" at bounding box center [63, 483] width 14 height 14
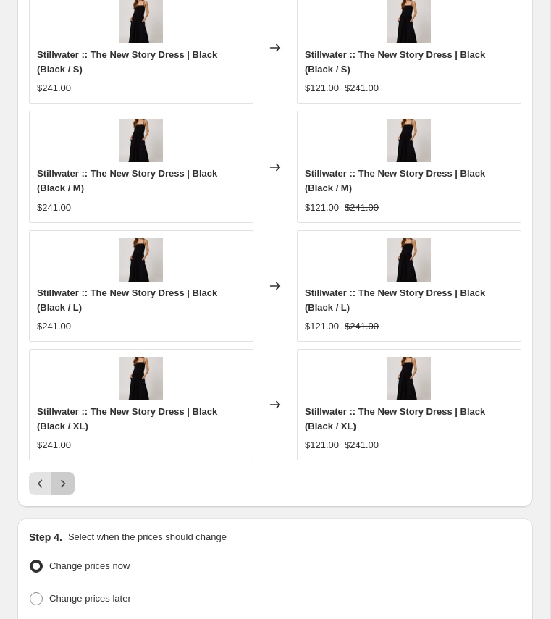
click at [61, 476] on icon "Next" at bounding box center [63, 483] width 14 height 14
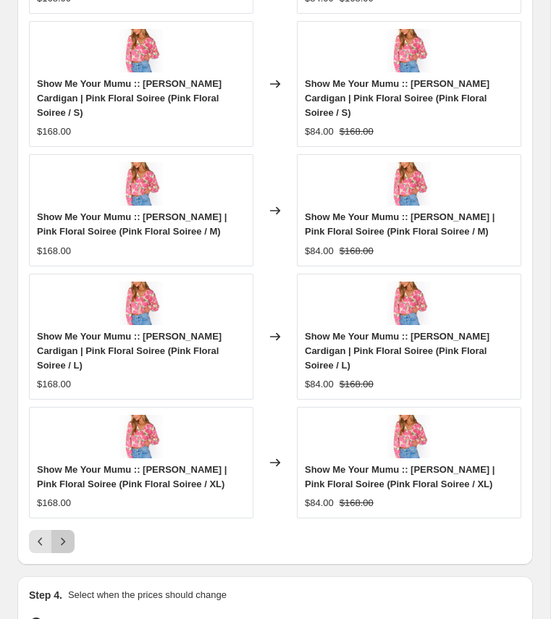
click at [64, 538] on icon "Next" at bounding box center [63, 542] width 4 height 8
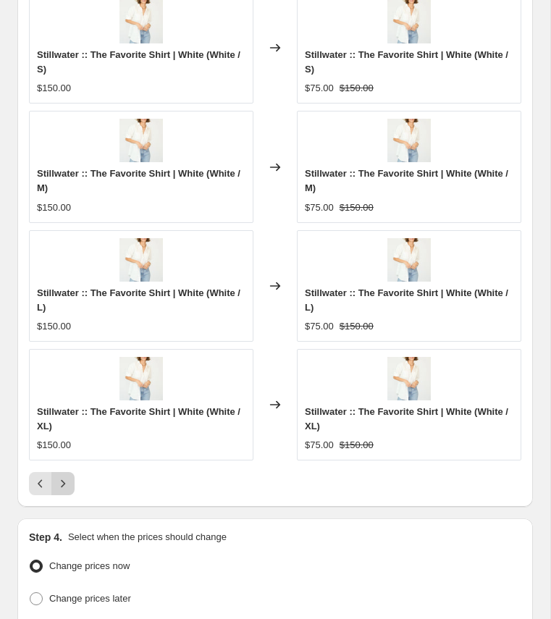
click at [64, 476] on icon "Next" at bounding box center [63, 483] width 14 height 14
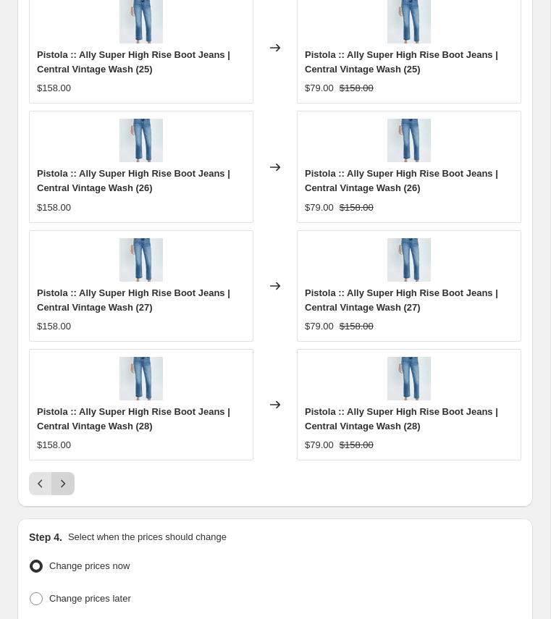
click at [62, 476] on icon "Next" at bounding box center [63, 483] width 14 height 14
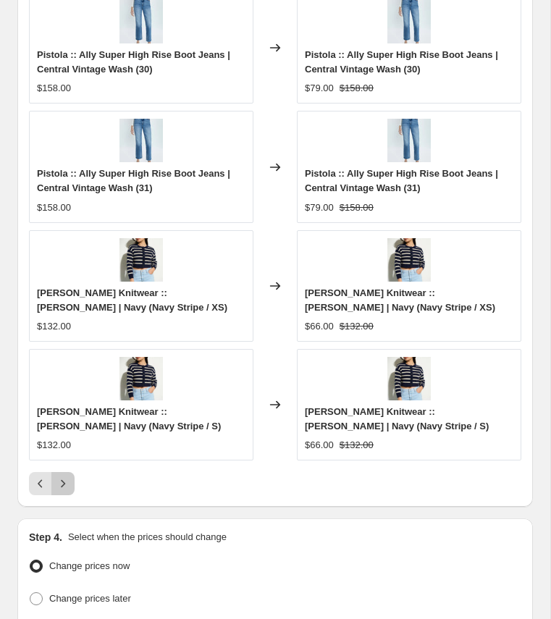
click at [63, 476] on icon "Next" at bounding box center [63, 483] width 14 height 14
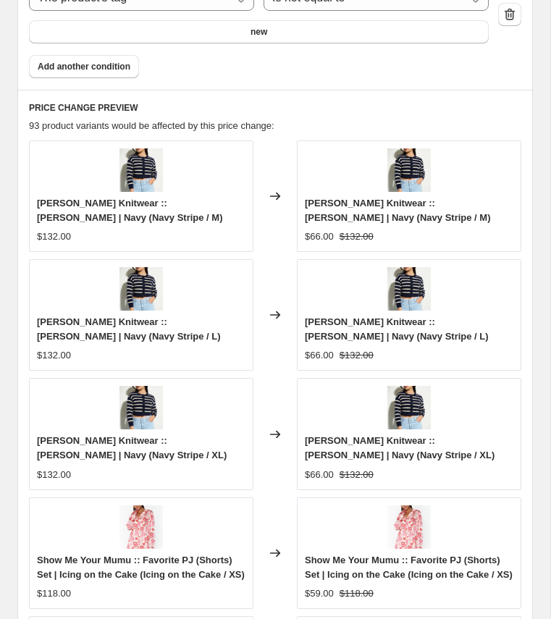
scroll to position [1943, 0]
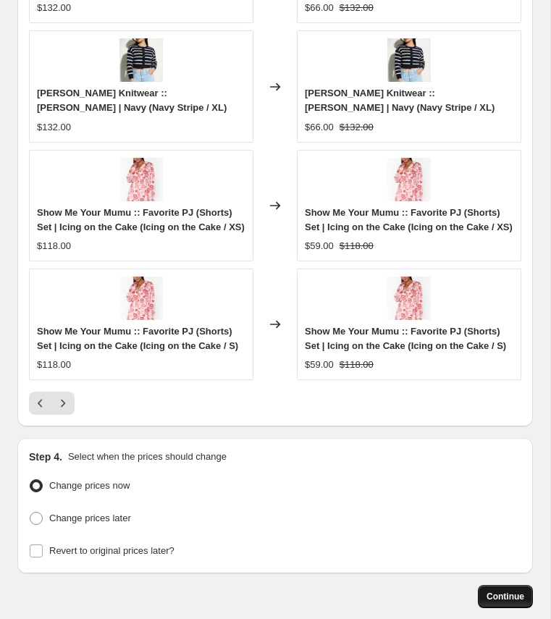
click at [496, 599] on span "Continue" at bounding box center [506, 597] width 38 height 12
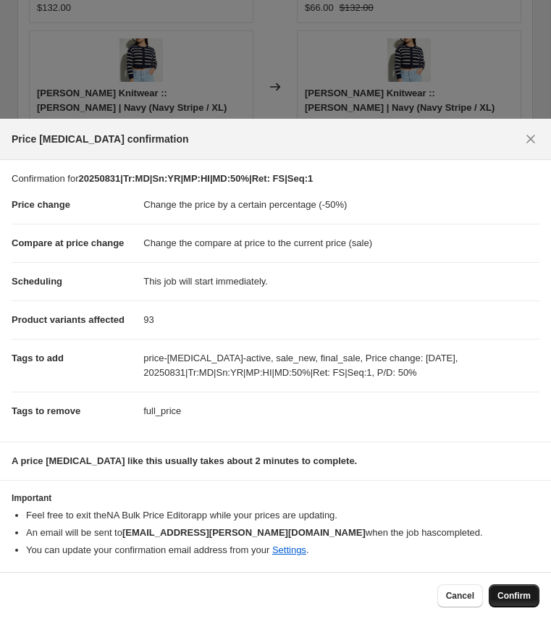
click at [518, 599] on span "Confirm" at bounding box center [513, 596] width 33 height 12
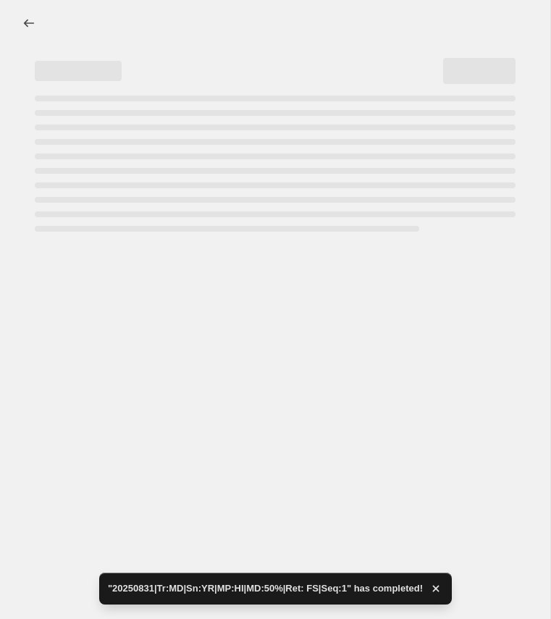
select select "percentage"
select select "collection"
select select "product_status"
select select "tag"
select select "not_equal"
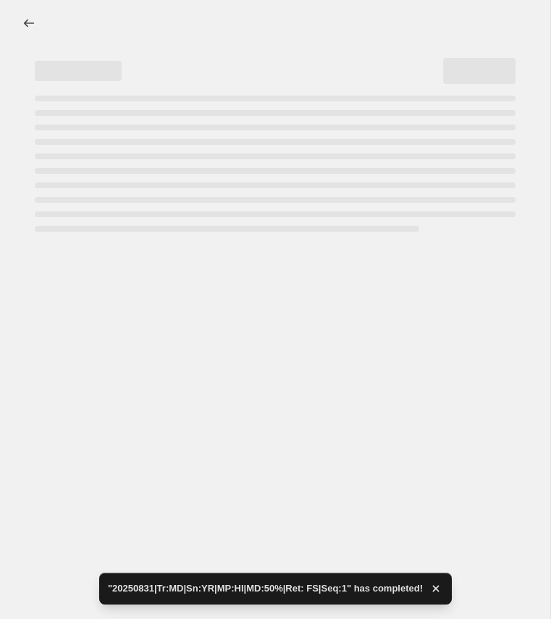
select select "tag"
select select "not_equal"
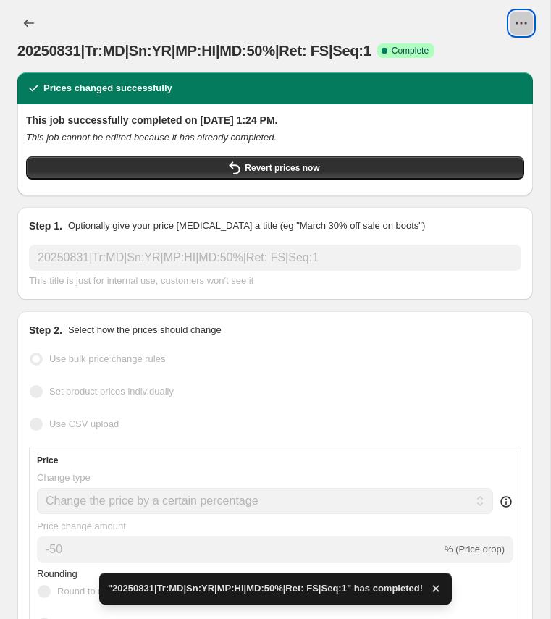
click at [523, 25] on icon "View actions for 20250831|Tr:MD|Sn:YR|MP:HI|MD:50%|Ret: FS|Seq:1" at bounding box center [521, 23] width 14 height 14
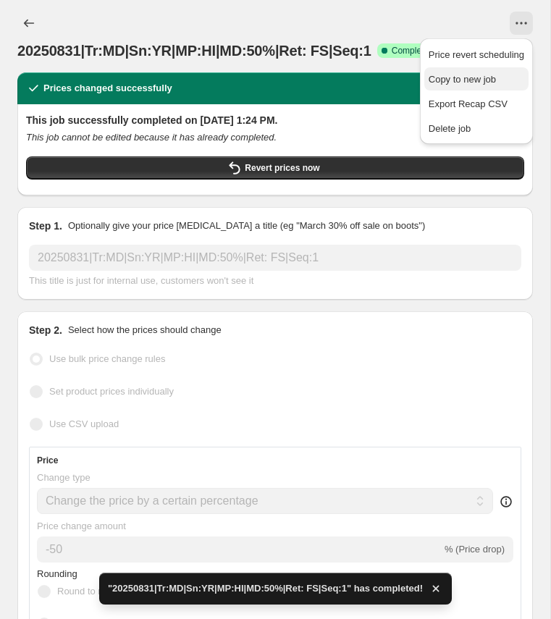
click at [468, 76] on span "Copy to new job" at bounding box center [462, 79] width 67 height 11
select select "percentage"
select select "collection"
select select "product_status"
select select "tag"
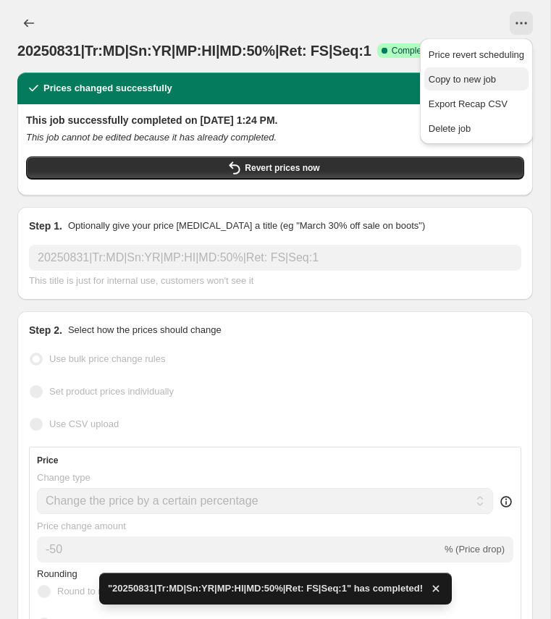
select select "not_equal"
select select "tag"
select select "not_equal"
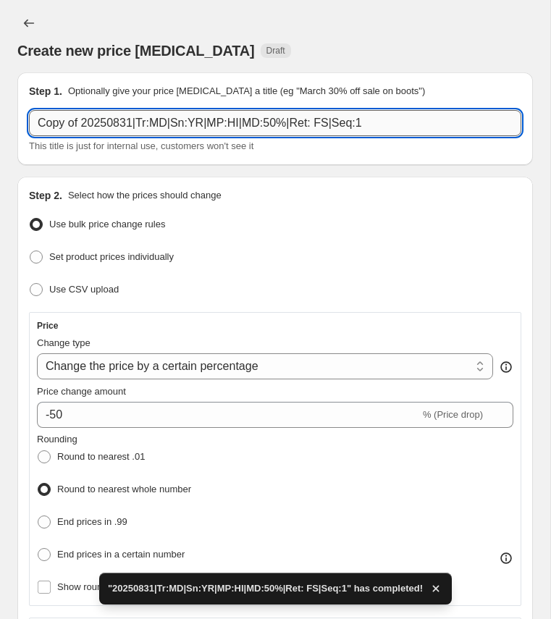
click at [131, 117] on input "Copy of 20250831|Tr:MD|Sn:YR|MP:HI|MD:50%|Ret: FS|Seq:1" at bounding box center [275, 123] width 492 height 26
paste input "20250831|Tr:MD|Sn:YR|MP:MD|MD:4"
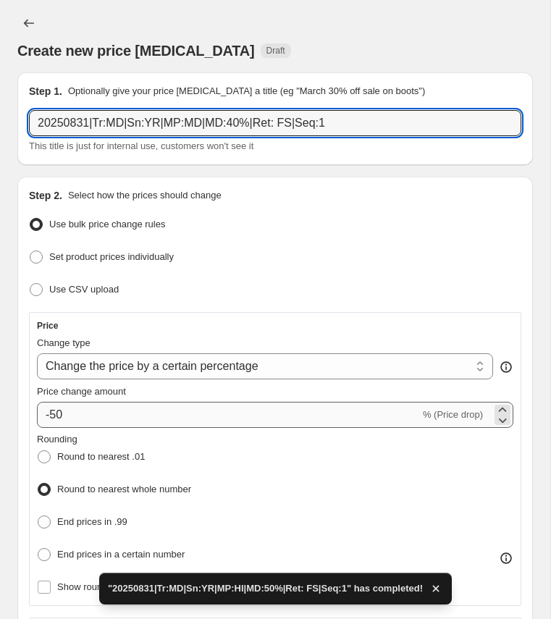
type input "20250831|Tr:MD|Sn:YR|MP:MD|MD:40%|Ret: FS|Seq:1"
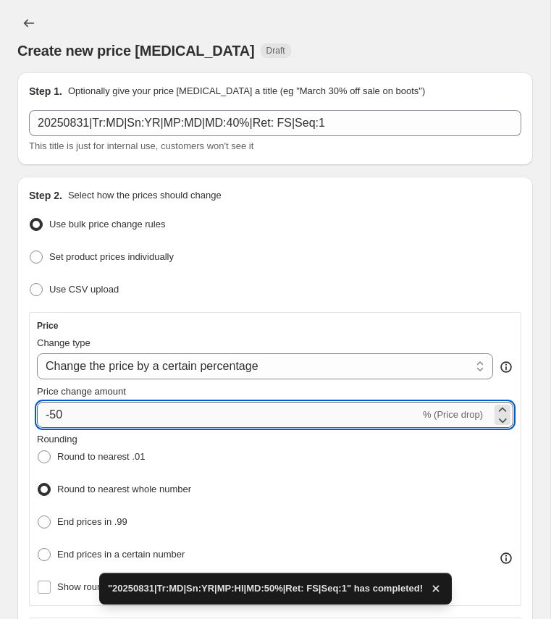
click at [56, 412] on input "-50" at bounding box center [228, 415] width 383 height 26
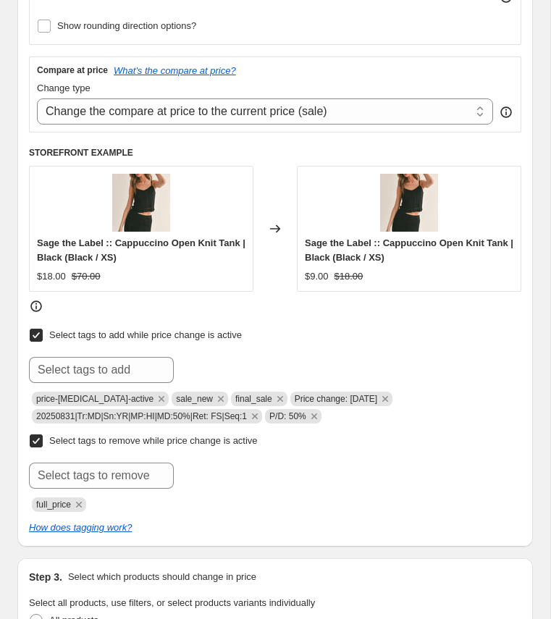
scroll to position [569, 0]
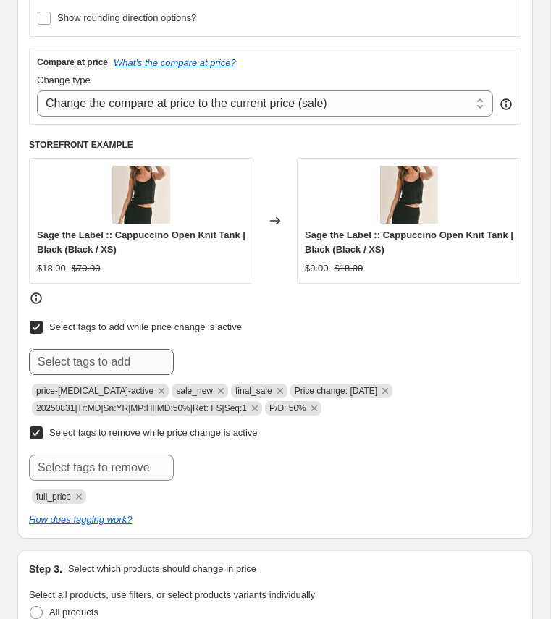
type input "-40"
click at [104, 349] on input "text" at bounding box center [101, 362] width 145 height 26
paste input "20250831|Tr:MD|Sn:YR|MP:MD|MD:40%|Ret: FS|Seq:1"
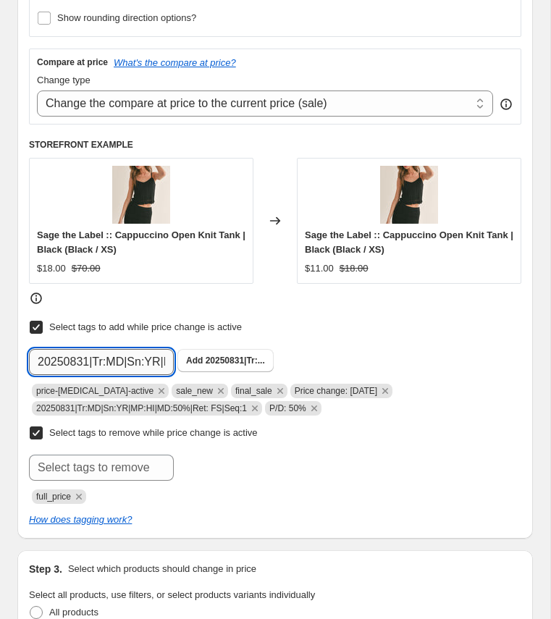
scroll to position [0, 160]
type input "20250831|Tr:MD|Sn:YR|MP:MD|MD:40%|Ret: FS|Seq:1"
click at [233, 356] on span "20250831|Tr:..." at bounding box center [235, 361] width 59 height 10
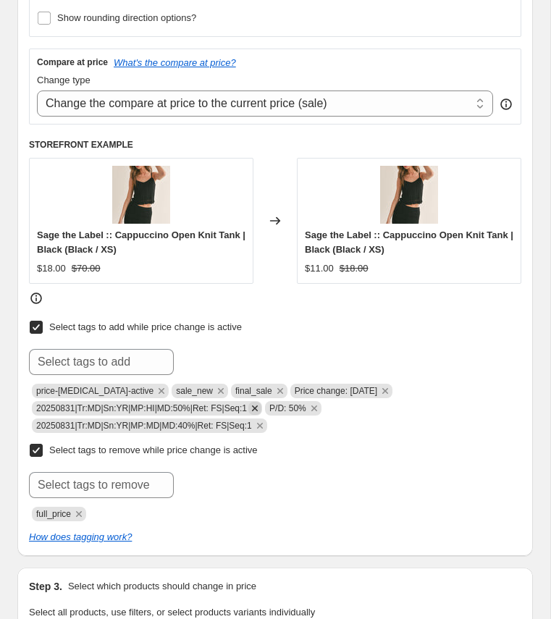
click at [261, 402] on icon "Remove 20250831|Tr:MD|Sn:YR|MP:HI|MD:50%|Ret: FS|Seq:1" at bounding box center [254, 408] width 13 height 13
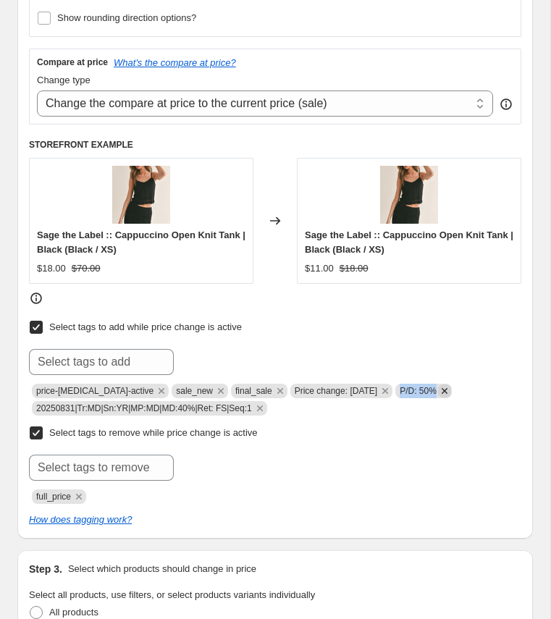
copy span "P/D: 50%"
drag, startPoint x: 399, startPoint y: 384, endPoint x: 444, endPoint y: 385, distance: 44.9
click at [444, 385] on span "P/D: 50%" at bounding box center [423, 391] width 56 height 14
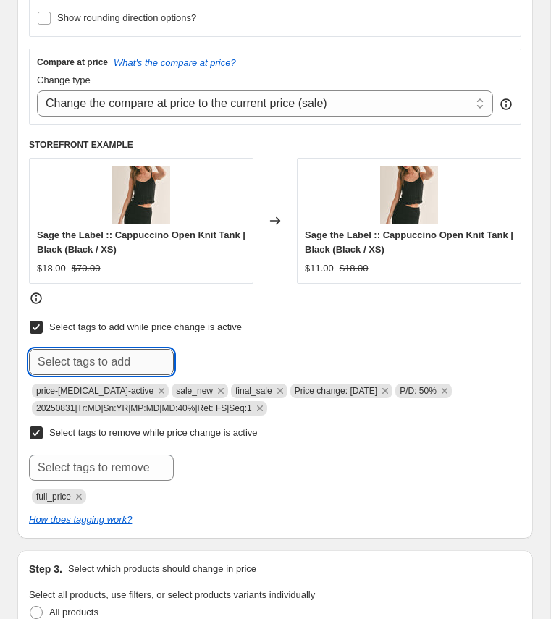
click at [125, 354] on input "text" at bounding box center [101, 362] width 145 height 26
paste input "P/D: 50%"
click at [67, 357] on input "P/D: 50%" at bounding box center [101, 362] width 145 height 26
type input "P/D: 40%"
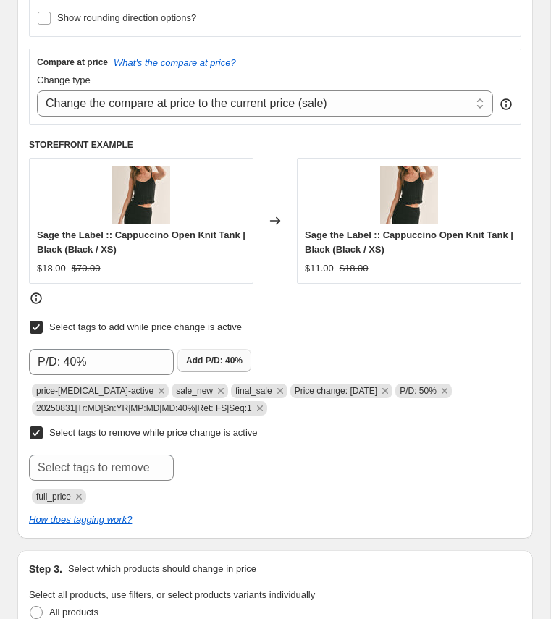
click at [205, 356] on span "Add P/D: 40%" at bounding box center [214, 361] width 56 height 12
click at [446, 385] on icon "Remove P/D: 50%" at bounding box center [444, 390] width 13 height 13
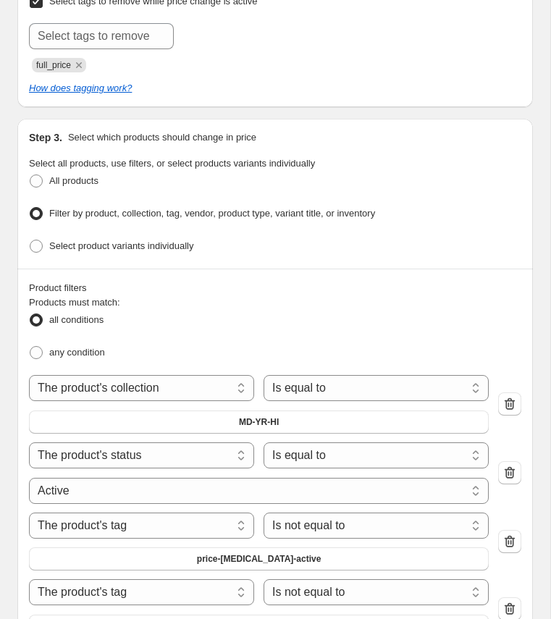
scroll to position [1016, 0]
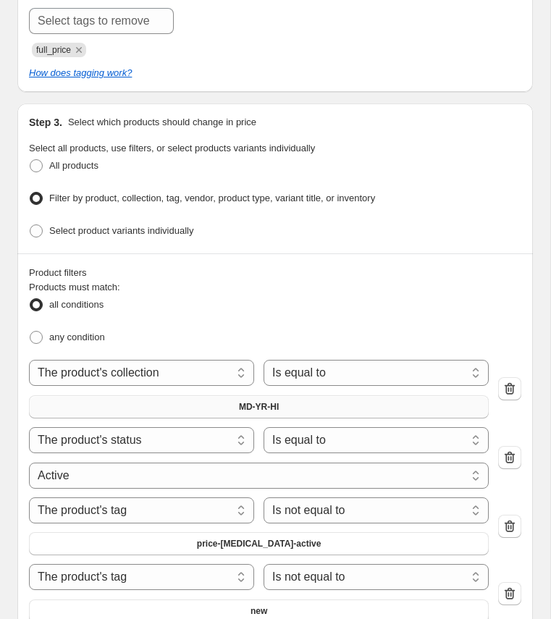
click at [253, 401] on span "MD-YR-HI" at bounding box center [259, 407] width 40 height 12
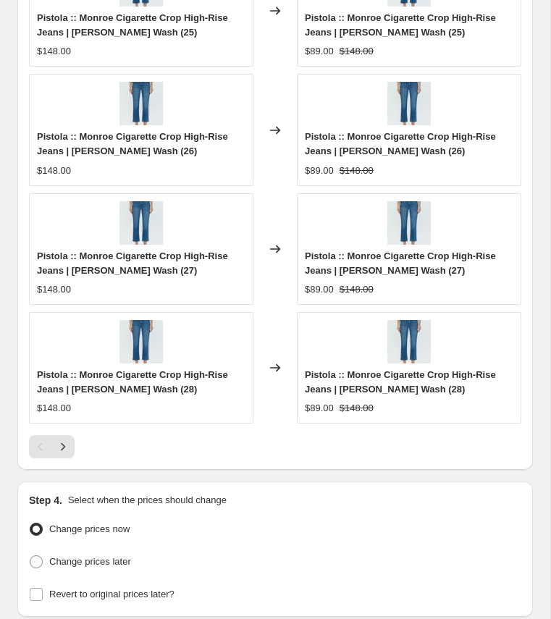
scroll to position [2009, 0]
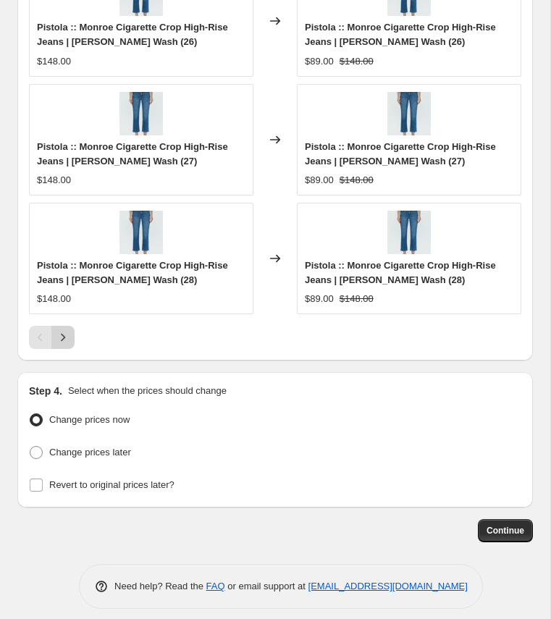
click at [62, 330] on icon "Next" at bounding box center [63, 337] width 14 height 14
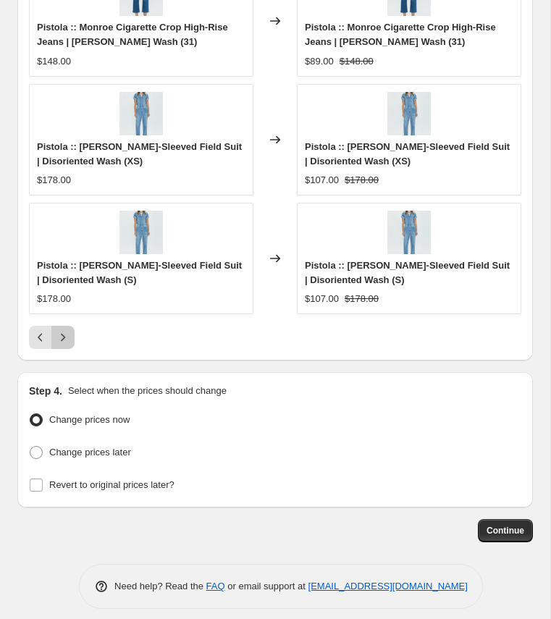
click at [62, 330] on icon "Next" at bounding box center [63, 337] width 14 height 14
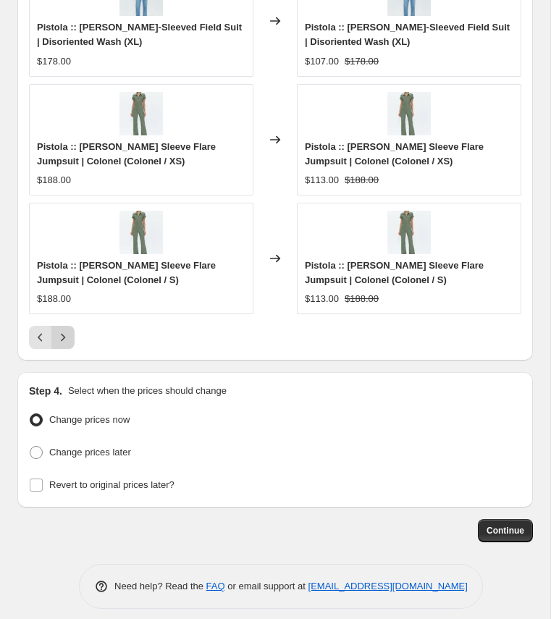
click at [62, 330] on icon "Next" at bounding box center [63, 337] width 14 height 14
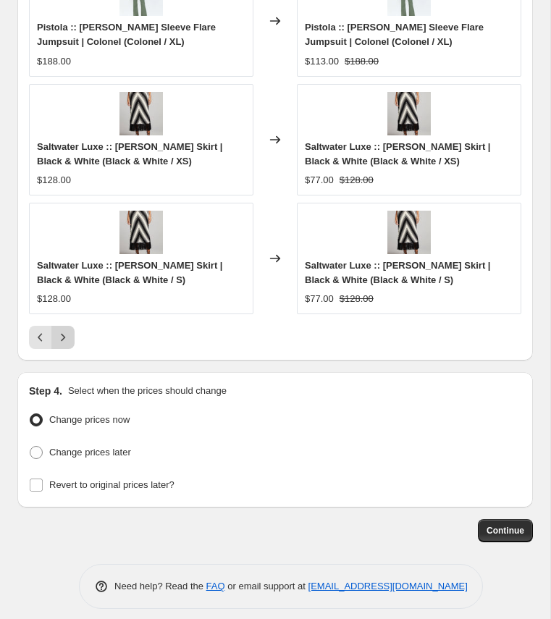
click at [62, 330] on icon "Next" at bounding box center [63, 337] width 14 height 14
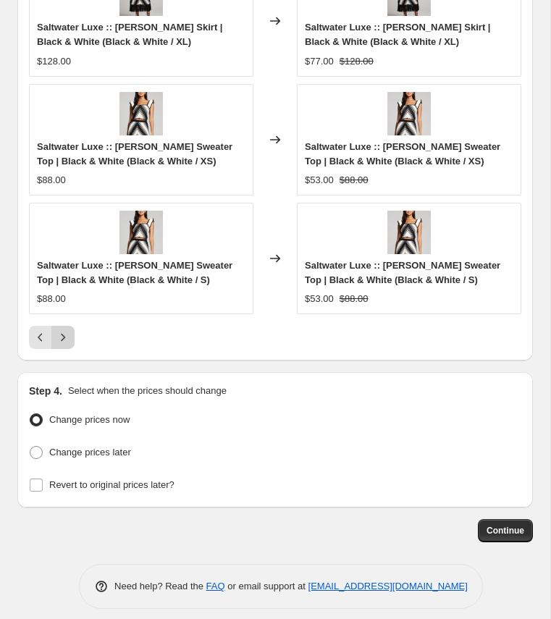
click at [62, 330] on icon "Next" at bounding box center [63, 337] width 14 height 14
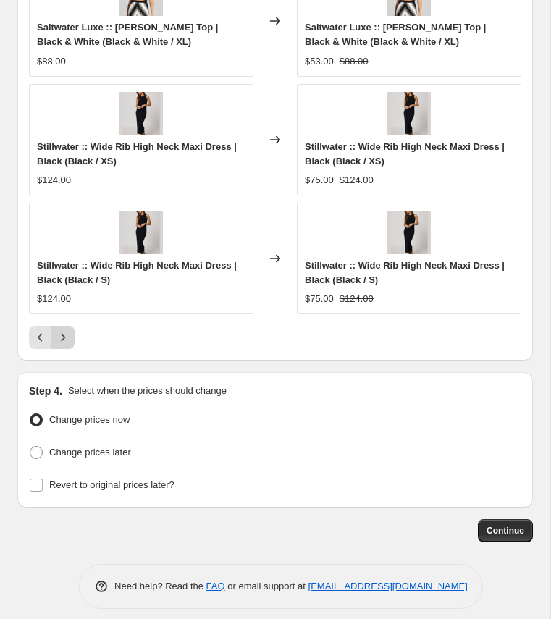
click at [62, 330] on icon "Next" at bounding box center [63, 337] width 14 height 14
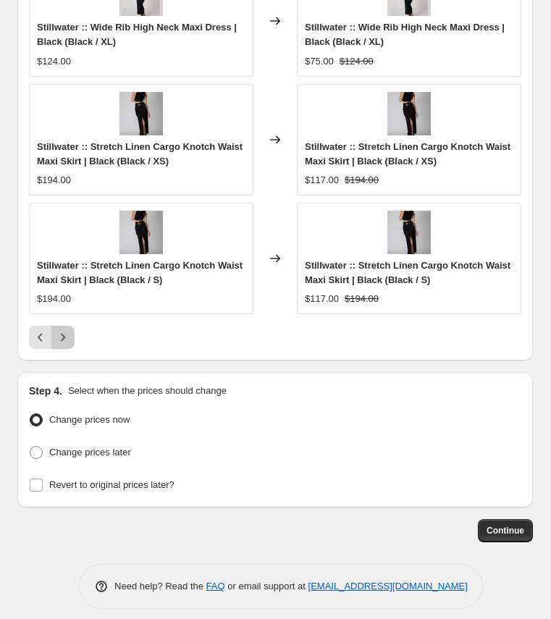
click at [62, 330] on icon "Next" at bounding box center [63, 337] width 14 height 14
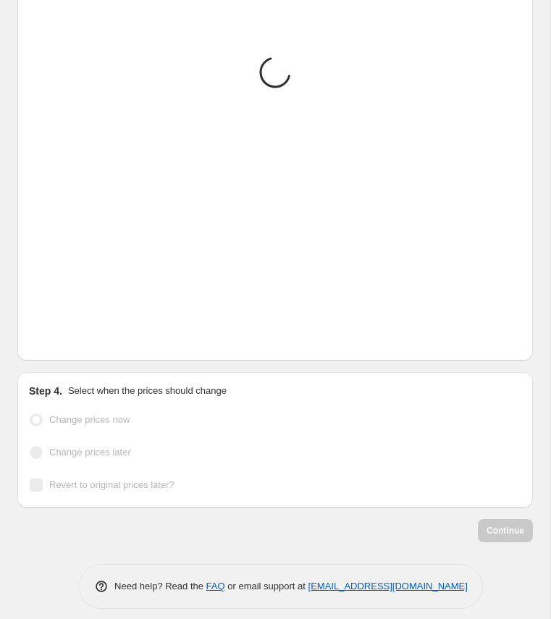
scroll to position [1980, 0]
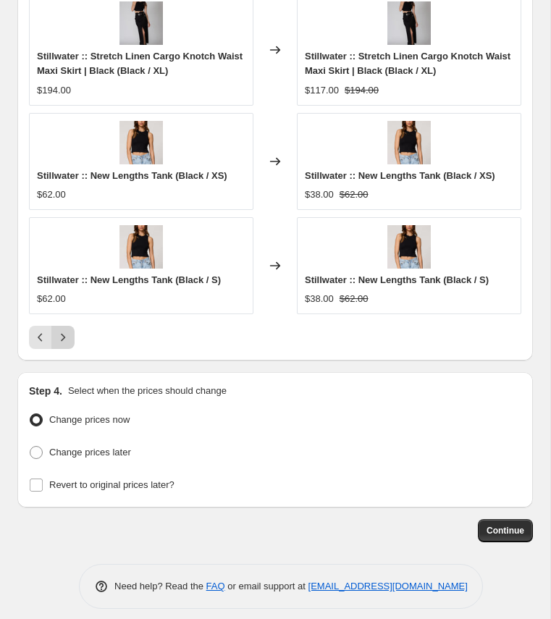
click at [62, 330] on icon "Next" at bounding box center [63, 337] width 14 height 14
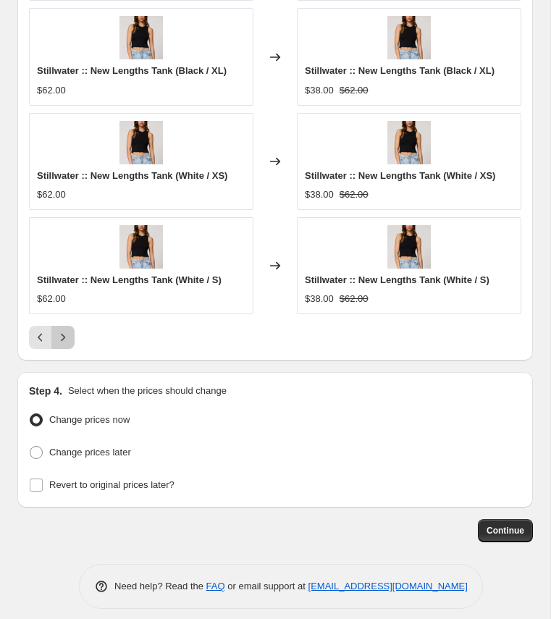
click at [62, 330] on icon "Next" at bounding box center [63, 337] width 14 height 14
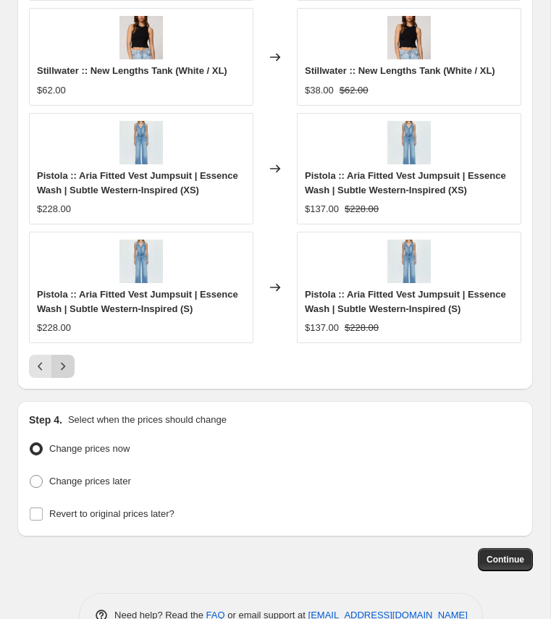
click at [62, 359] on icon "Next" at bounding box center [63, 366] width 14 height 14
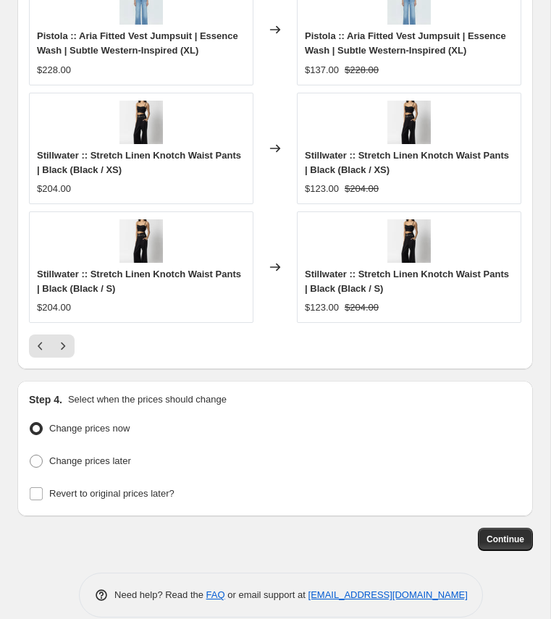
scroll to position [2009, 0]
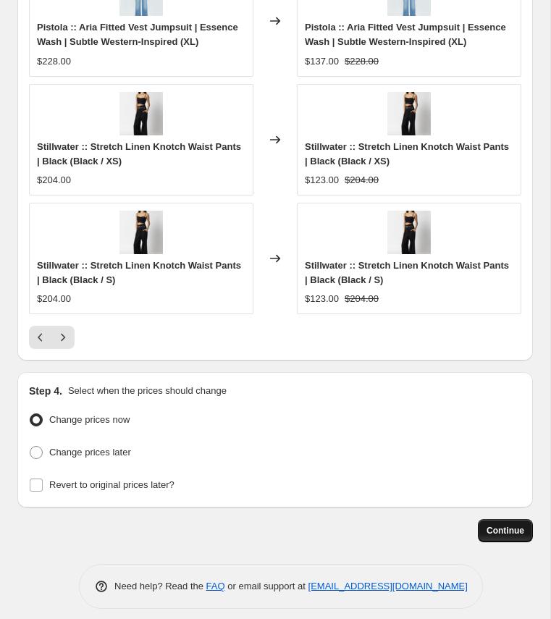
click at [509, 525] on span "Continue" at bounding box center [506, 531] width 38 height 12
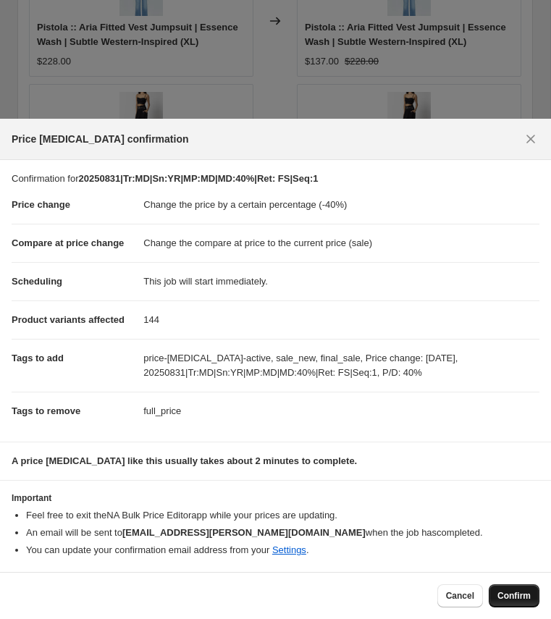
click at [517, 589] on button "Confirm" at bounding box center [514, 595] width 51 height 23
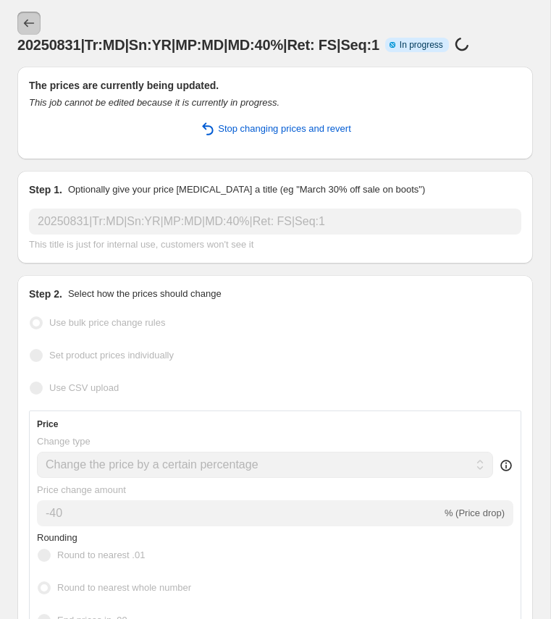
click at [25, 25] on icon "Price change jobs" at bounding box center [29, 24] width 10 height 8
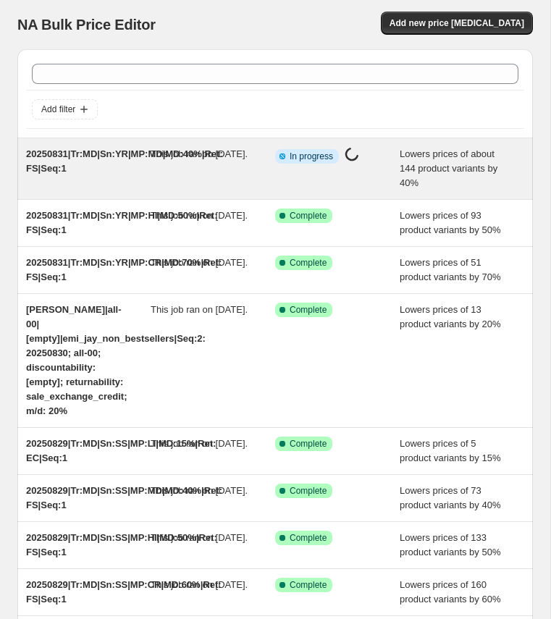
click at [130, 177] on div "20250831|Tr:MD|Sn:YR|MP:MD|MD:40%|Ret: FS|Seq:1" at bounding box center [88, 168] width 125 height 43
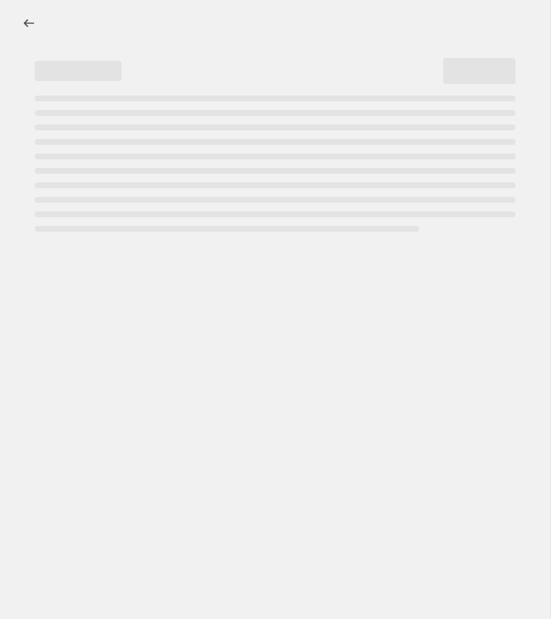
select select "percentage"
select select "collection"
select select "product_status"
select select "tag"
select select "not_equal"
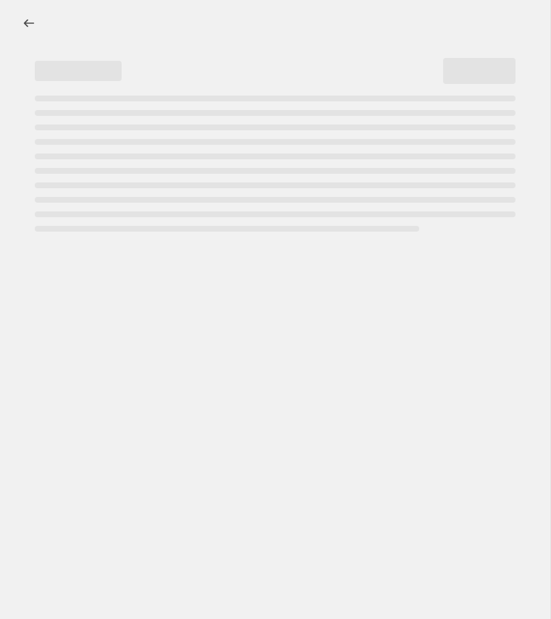
select select "tag"
select select "not_equal"
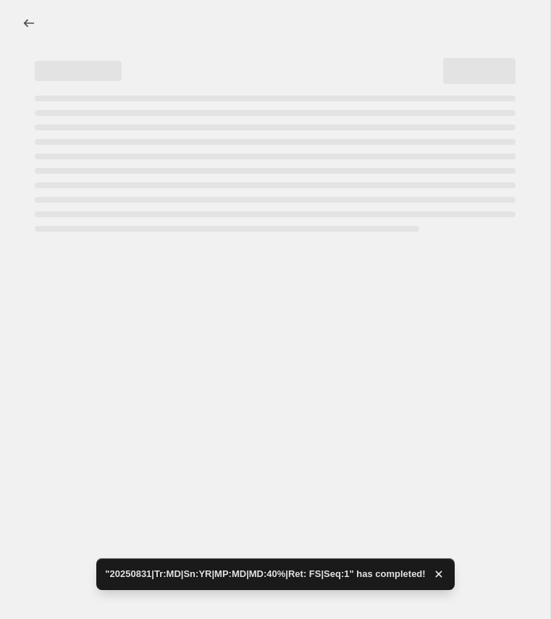
select select "percentage"
select select "collection"
select select "product_status"
select select "tag"
select select "not_equal"
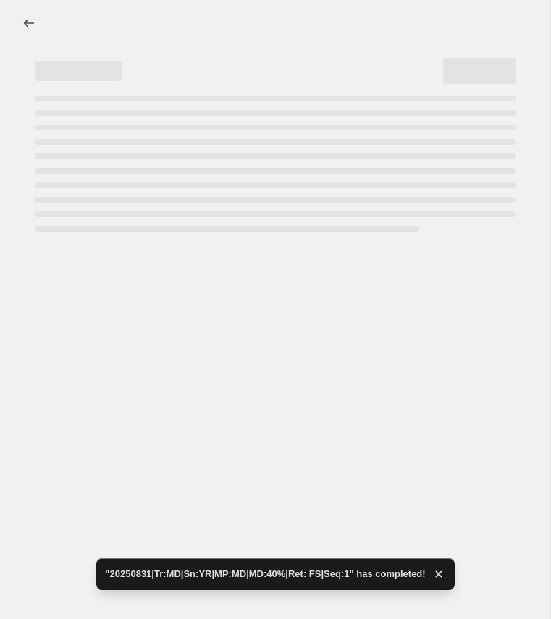
select select "tag"
select select "not_equal"
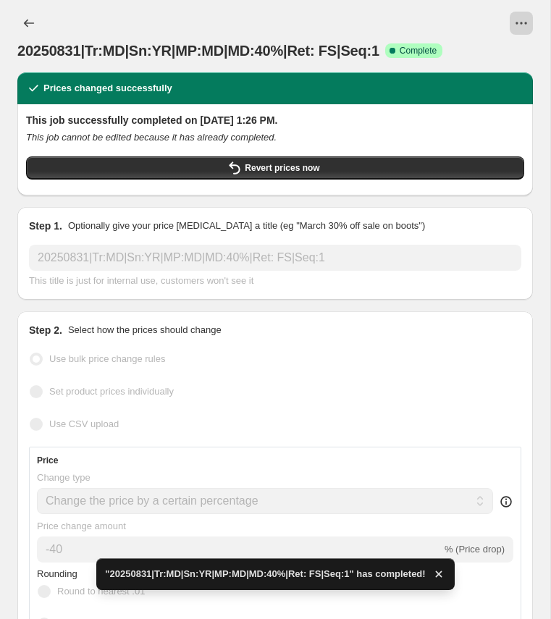
click at [524, 20] on icon "View actions for 20250831|Tr:MD|Sn:YR|MP:MD|MD:40%|Ret: FS|Seq:1" at bounding box center [521, 23] width 14 height 14
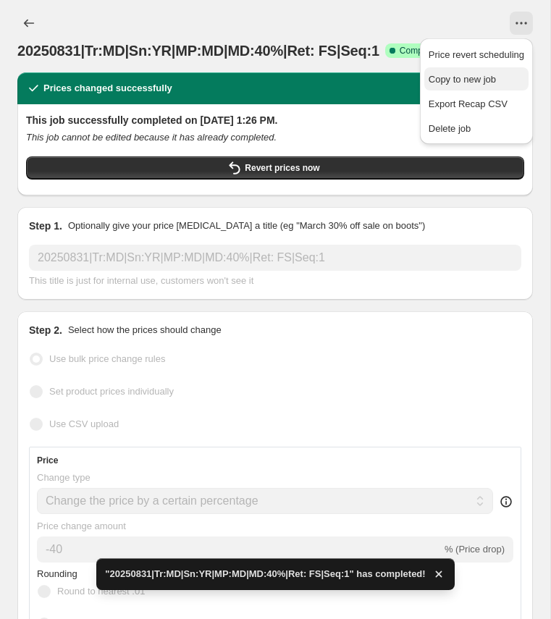
click at [481, 79] on span "Copy to new job" at bounding box center [462, 79] width 67 height 11
select select "percentage"
select select "collection"
select select "product_status"
select select "tag"
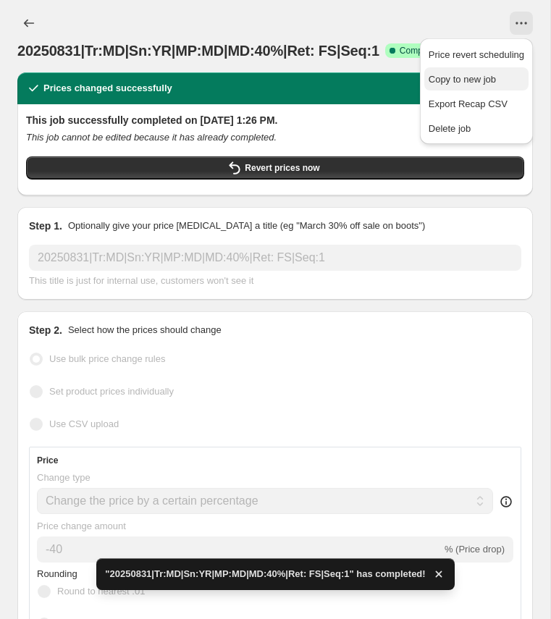
select select "not_equal"
select select "tag"
select select "not_equal"
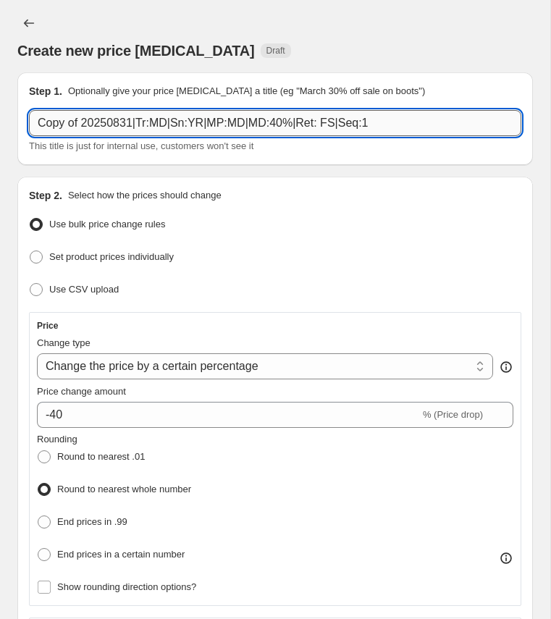
click at [60, 129] on input "Copy of 20250831|Tr:MD|Sn:YR|MP:MD|MD:40%|Ret: FS|Seq:1" at bounding box center [275, 123] width 492 height 26
paste input "20250831|Tr:MD|Sn:YR|MP:LI|MD:10%|Ret: EC"
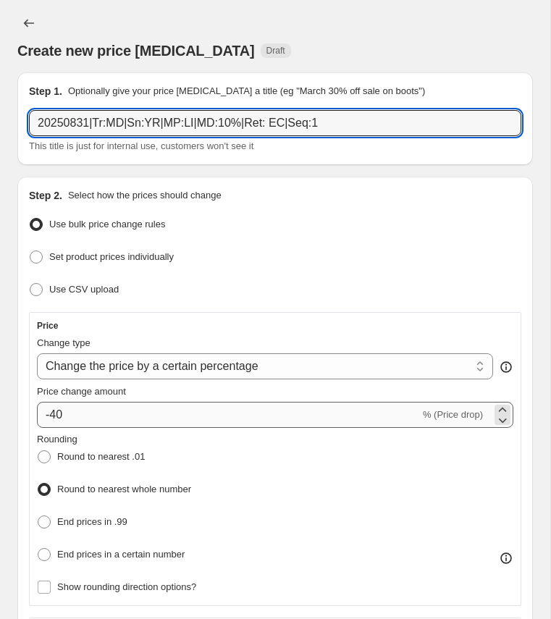
type input "20250831|Tr:MD|Sn:YR|MP:LI|MD:10%|Ret: EC|Seq:1"
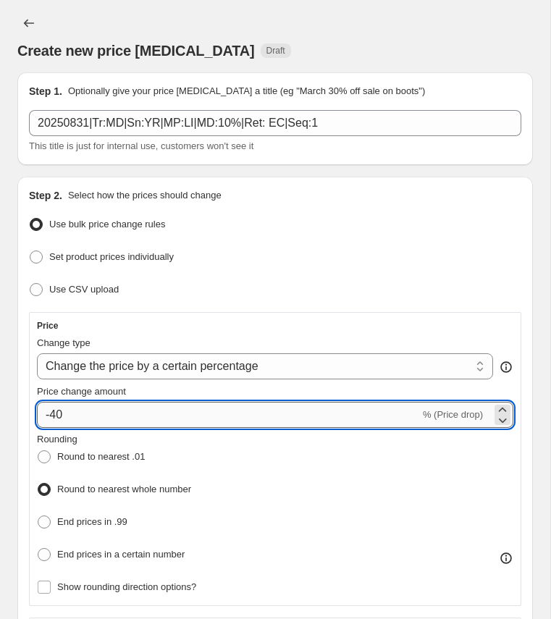
click at [54, 414] on input "-40" at bounding box center [228, 415] width 383 height 26
type input "-4"
type input "-10"
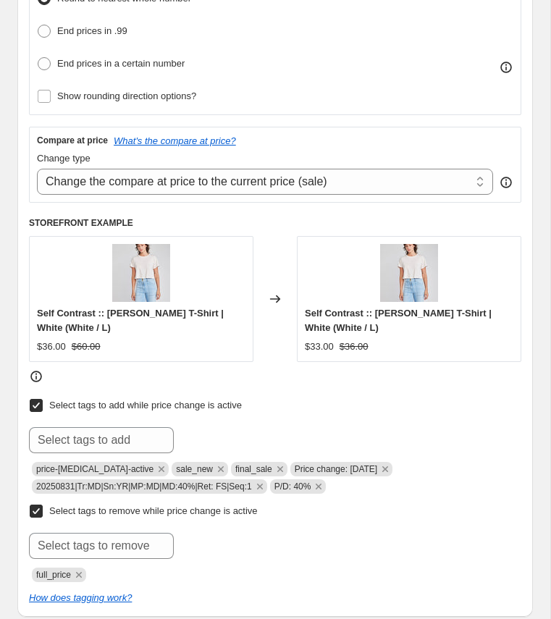
scroll to position [513, 0]
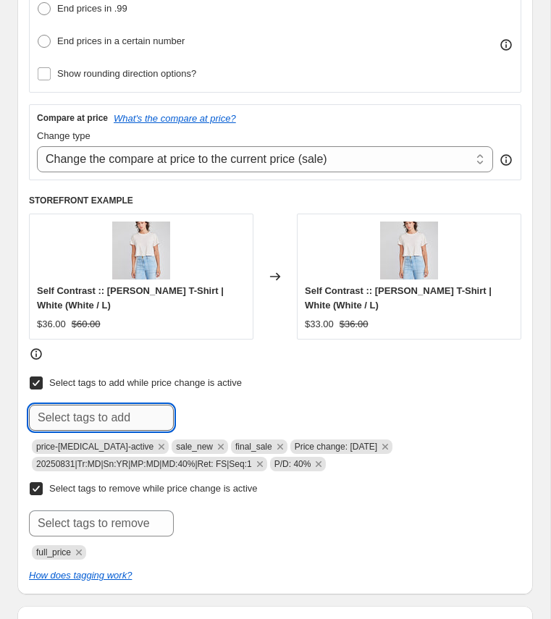
click at [69, 411] on input "text" at bounding box center [101, 418] width 145 height 26
paste input "20250831|Tr:MD|Sn:YR|MP:LI|MD:10%|Ret: EC|Seq:1"
type input "20250831|Tr:MD|Sn:YR|MP:LI|MD:10%|Ret: EC|Seq:1"
click at [218, 416] on button "Add 20250831|Tr:..." at bounding box center [225, 416] width 96 height 23
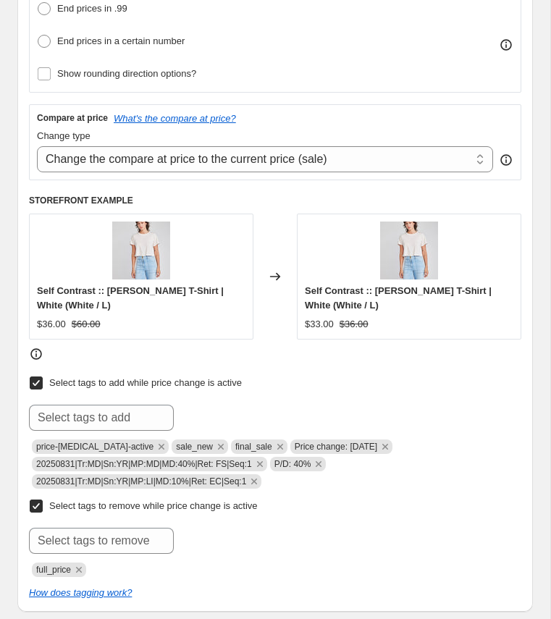
scroll to position [0, 0]
click at [274, 440] on icon "Remove final_sale" at bounding box center [280, 446] width 13 height 13
copy span "P/D: 40%"
drag, startPoint x: 284, startPoint y: 458, endPoint x: 321, endPoint y: 458, distance: 36.9
click at [321, 458] on span "P/D: 40%" at bounding box center [298, 464] width 56 height 14
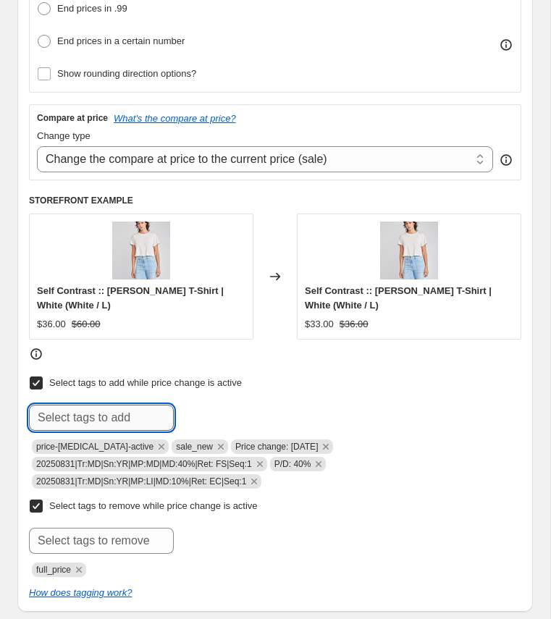
click at [115, 416] on input "text" at bounding box center [101, 418] width 145 height 26
paste input "P/D: 40%"
click at [68, 412] on input "P/D: 40%" at bounding box center [101, 418] width 145 height 26
type input "P/D: 10%"
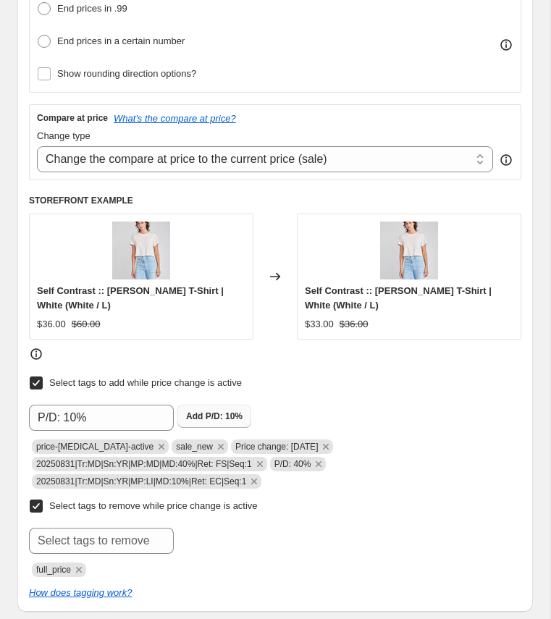
click at [193, 411] on b "Add" at bounding box center [194, 416] width 17 height 10
click at [325, 461] on icon "Remove P/D: 40%" at bounding box center [318, 464] width 13 height 13
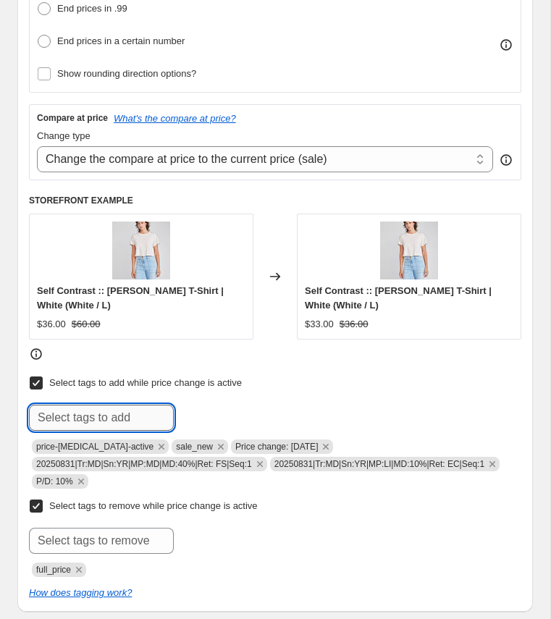
click at [80, 411] on input "text" at bounding box center [101, 418] width 145 height 26
type input "sale_exchange_credit"
click at [222, 405] on button "Add sale_exchang..." at bounding box center [227, 416] width 101 height 23
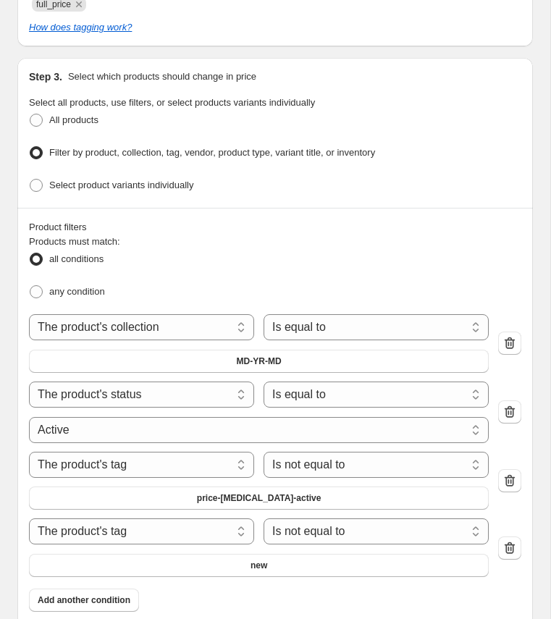
scroll to position [1090, 0]
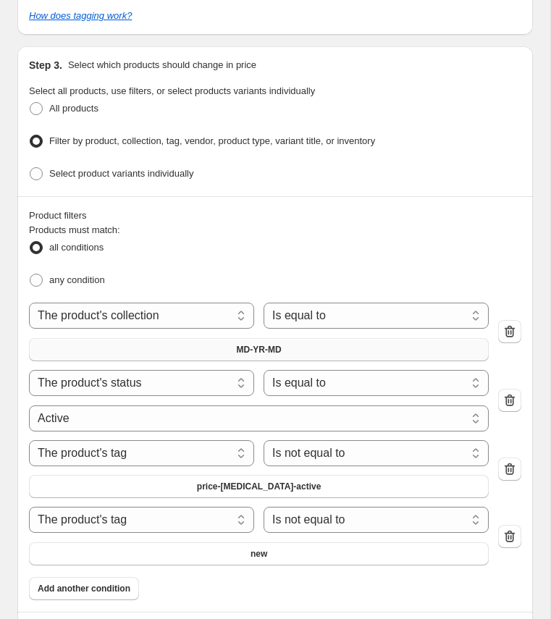
click at [243, 344] on span "MD-YR-MD" at bounding box center [259, 350] width 45 height 12
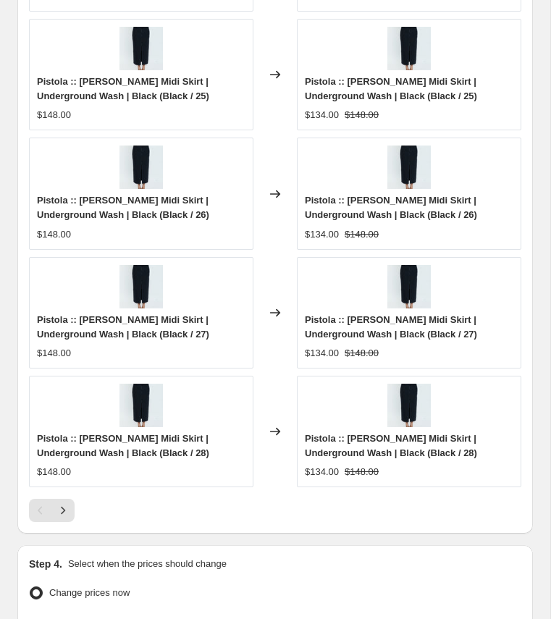
scroll to position [1867, 0]
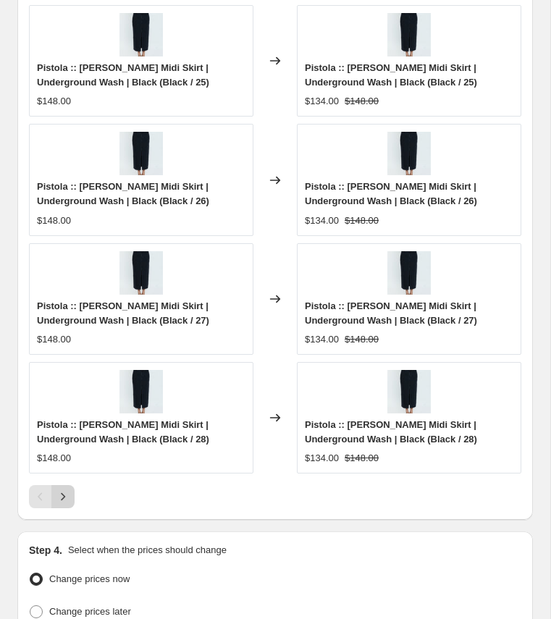
click at [59, 491] on icon "Next" at bounding box center [63, 496] width 14 height 14
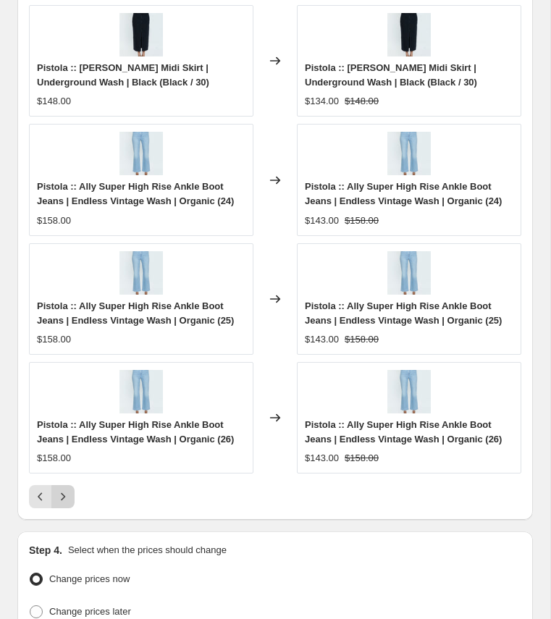
click at [62, 491] on icon "Next" at bounding box center [63, 496] width 14 height 14
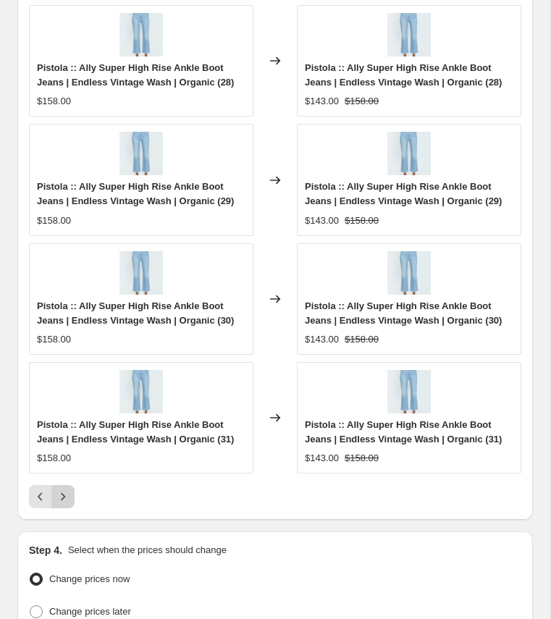
click at [62, 491] on icon "Next" at bounding box center [63, 496] width 14 height 14
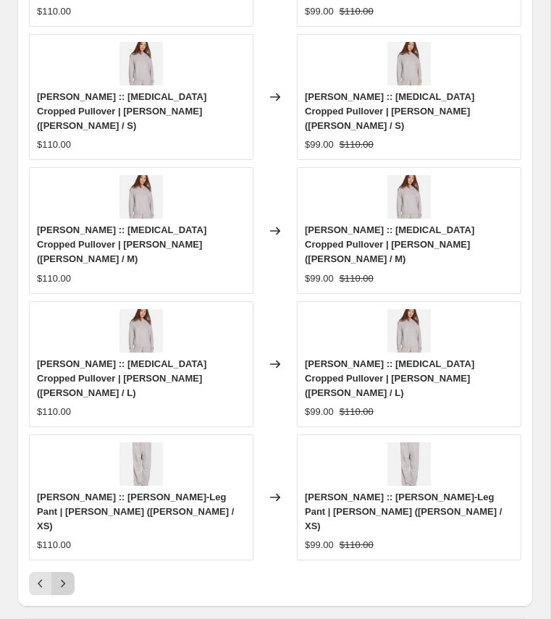
click at [62, 576] on icon "Next" at bounding box center [63, 583] width 14 height 14
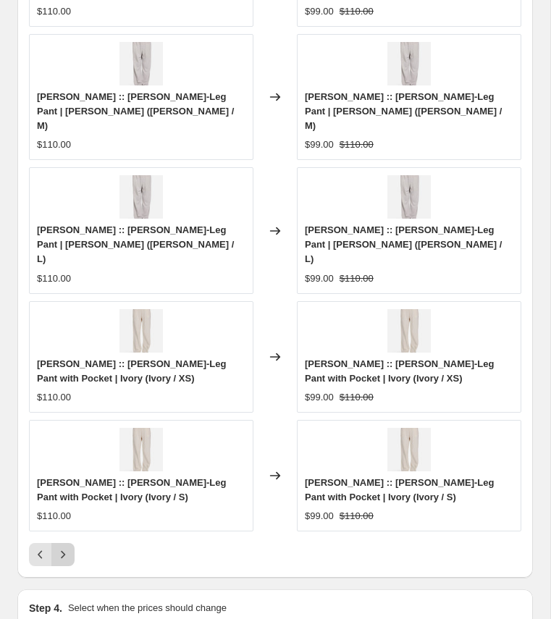
click at [62, 547] on icon "Next" at bounding box center [63, 554] width 14 height 14
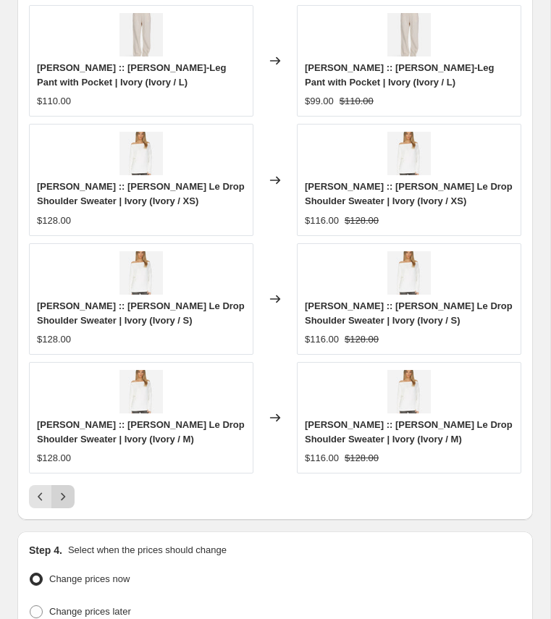
click at [64, 489] on icon "Next" at bounding box center [63, 496] width 14 height 14
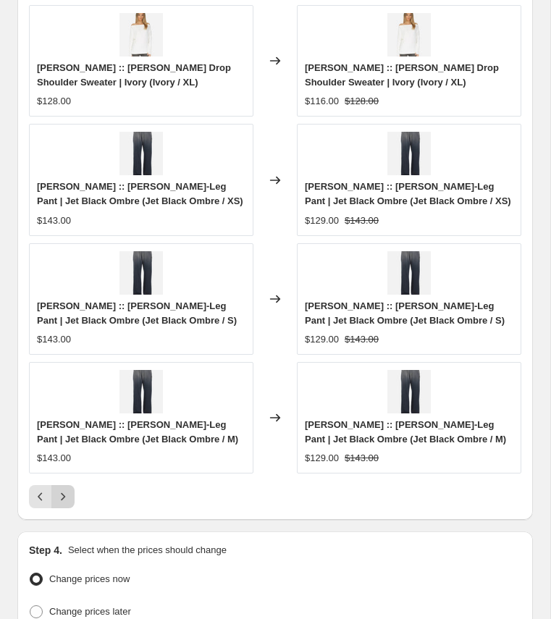
click at [64, 489] on icon "Next" at bounding box center [63, 496] width 14 height 14
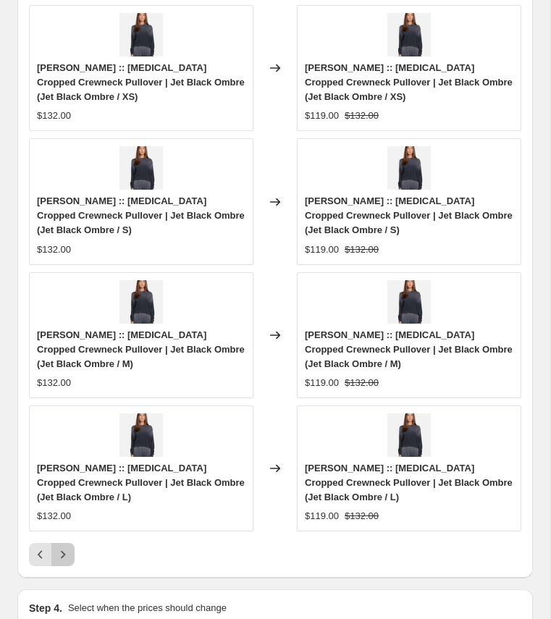
click at [65, 547] on icon "Next" at bounding box center [63, 554] width 14 height 14
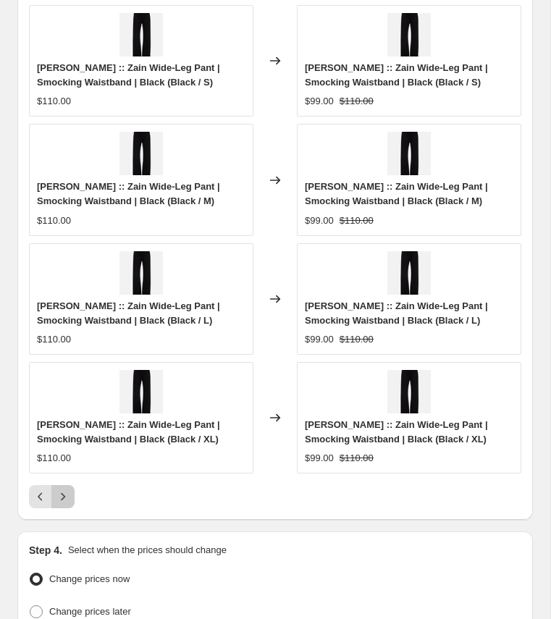
click at [63, 493] on icon "Next" at bounding box center [63, 497] width 4 height 8
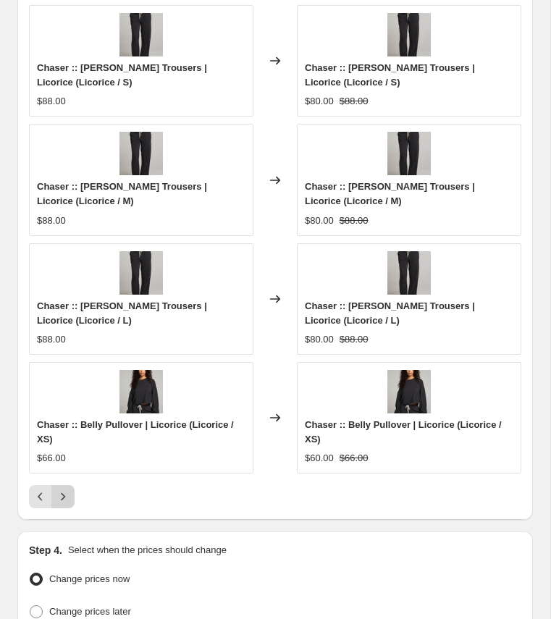
click at [63, 493] on icon "Next" at bounding box center [63, 497] width 4 height 8
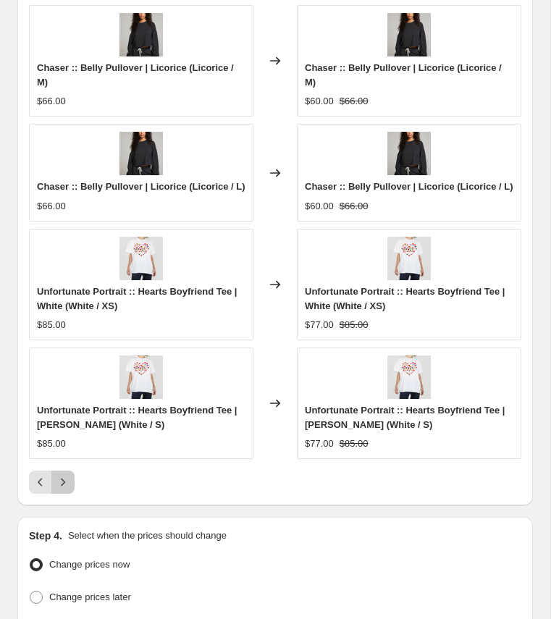
click at [63, 487] on icon "Next" at bounding box center [63, 483] width 4 height 8
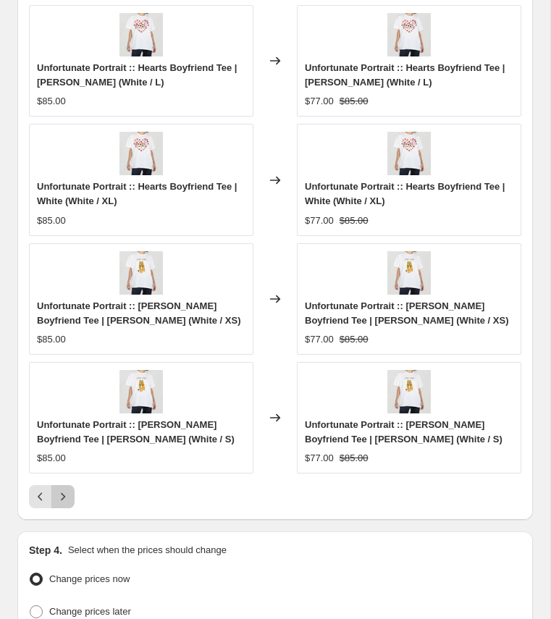
click at [63, 493] on icon "Next" at bounding box center [63, 497] width 4 height 8
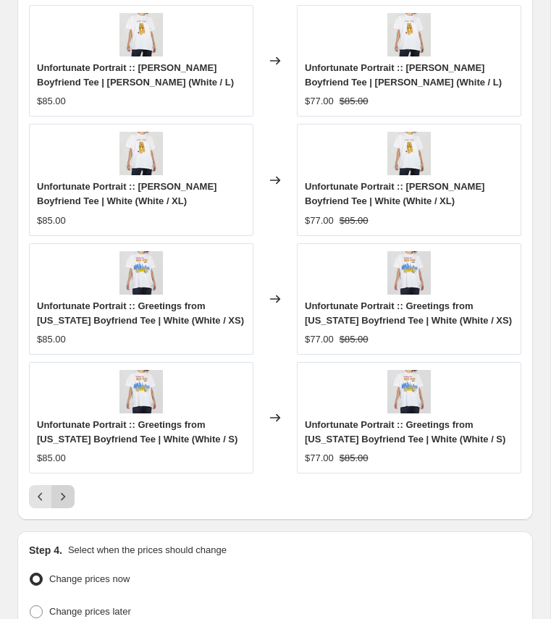
click at [63, 493] on icon "Next" at bounding box center [63, 497] width 4 height 8
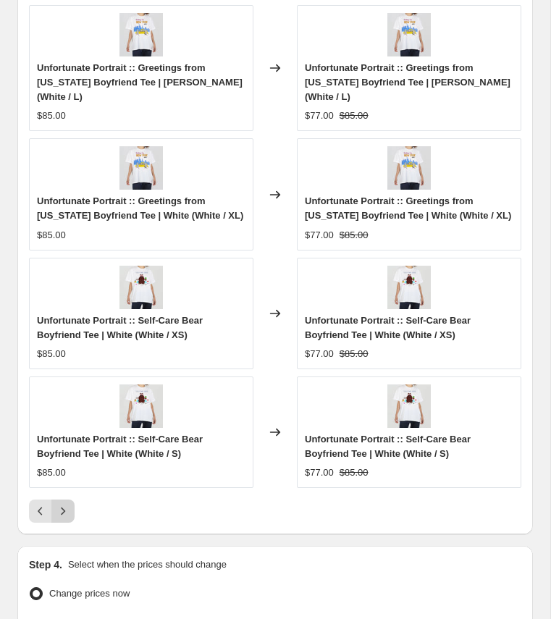
click at [63, 508] on icon "Next" at bounding box center [63, 512] width 4 height 8
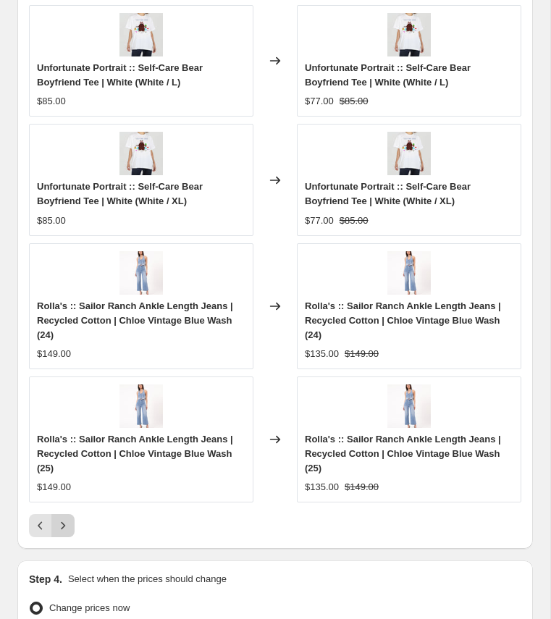
click at [64, 522] on icon "Next" at bounding box center [63, 526] width 4 height 8
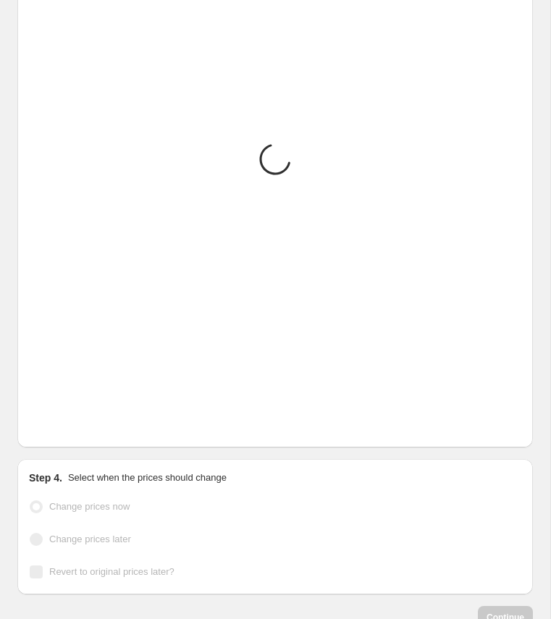
scroll to position [1881, 0]
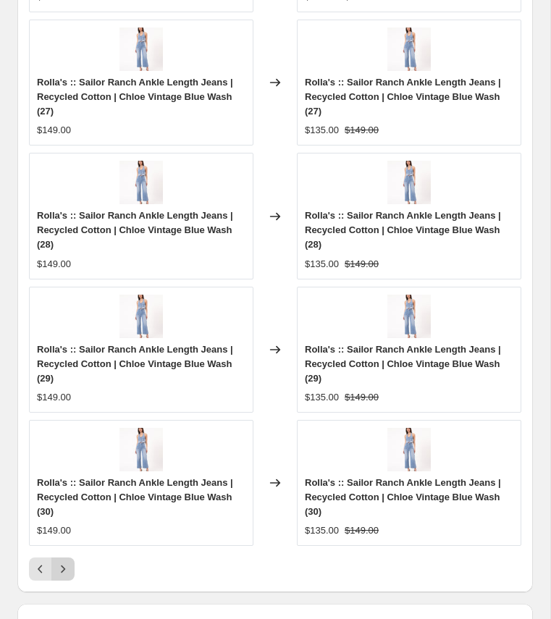
click at [64, 562] on icon "Next" at bounding box center [63, 569] width 14 height 14
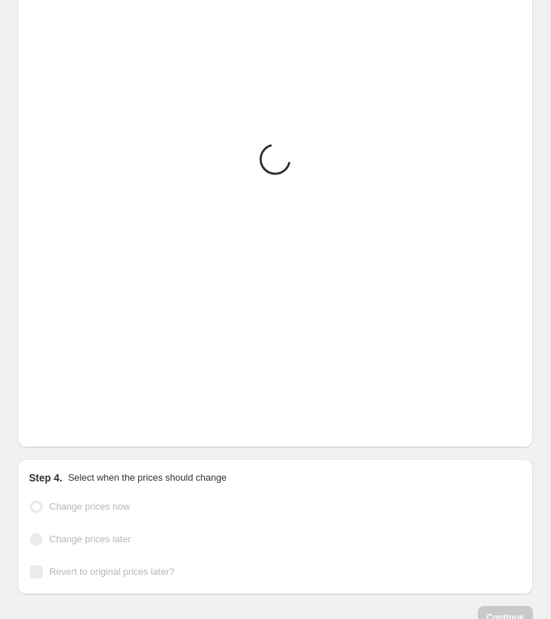
scroll to position [1867, 0]
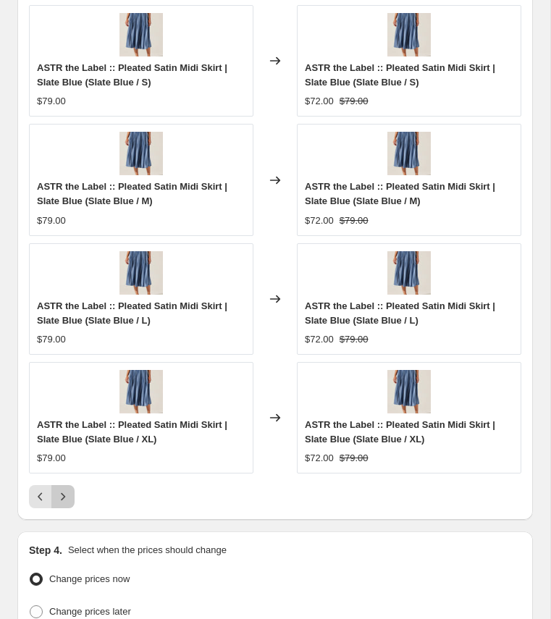
click at [62, 495] on button "Next" at bounding box center [62, 496] width 23 height 23
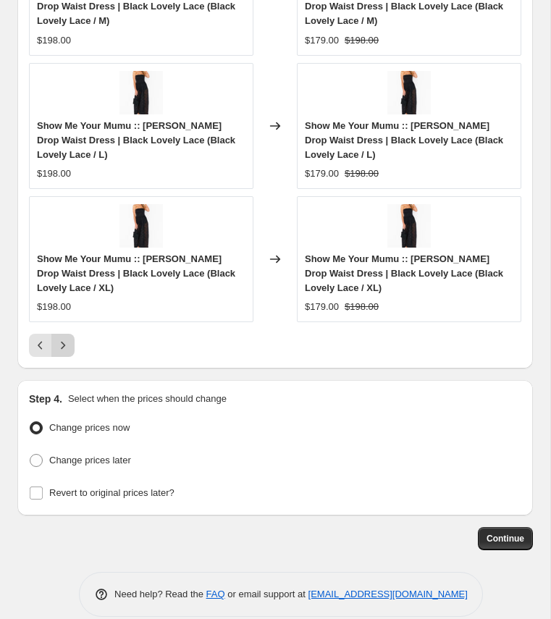
scroll to position [2113, 0]
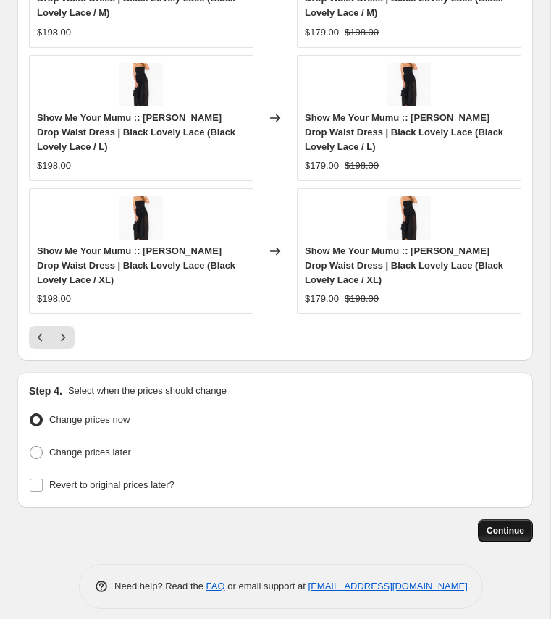
click at [496, 525] on span "Continue" at bounding box center [506, 531] width 38 height 12
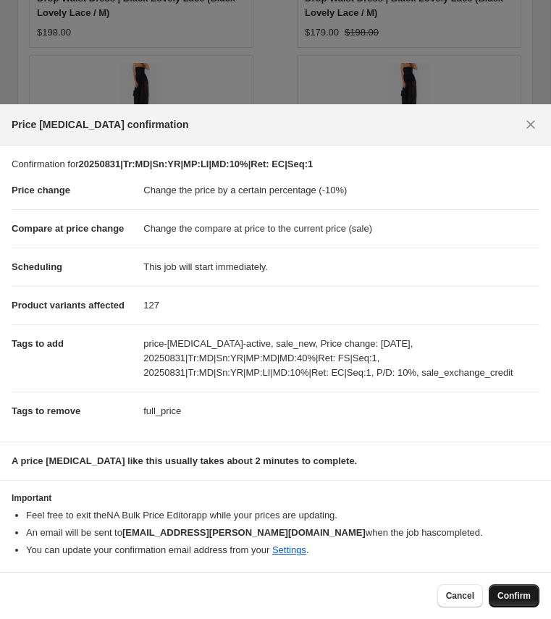
click at [514, 591] on span "Confirm" at bounding box center [513, 596] width 33 height 12
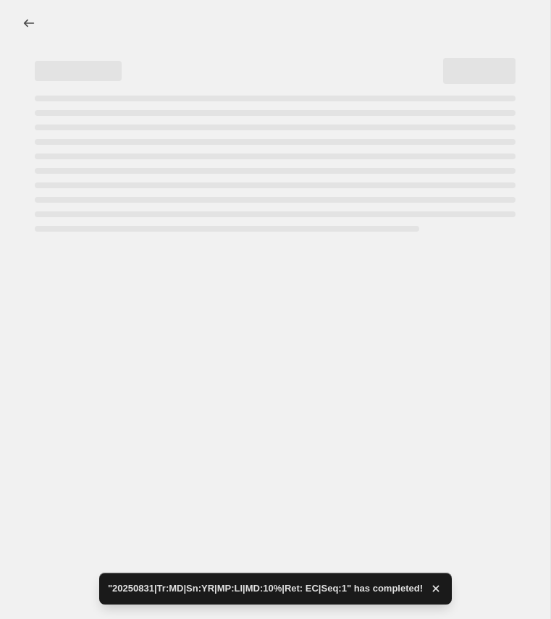
select select "percentage"
select select "collection"
select select "product_status"
select select "tag"
select select "not_equal"
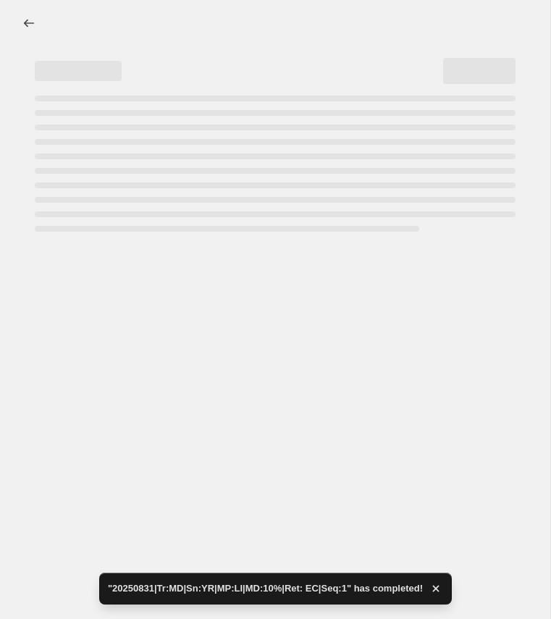
select select "tag"
select select "not_equal"
